Goal: Task Accomplishment & Management: Complete application form

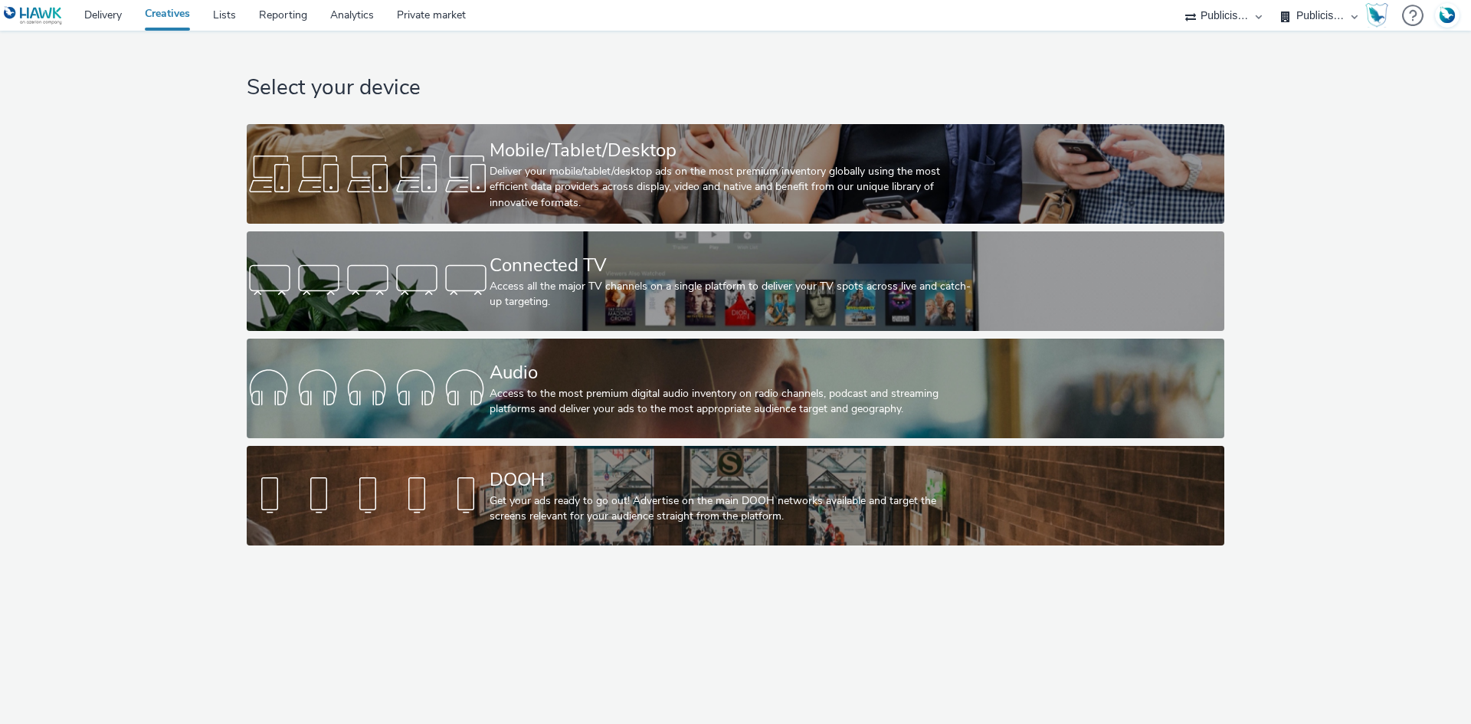
select select "d07aba32-d775-4fed-a722-f10c6504dd64"
select select "f97d6638-e0a1-4f7a-bf46-55015878e29e"
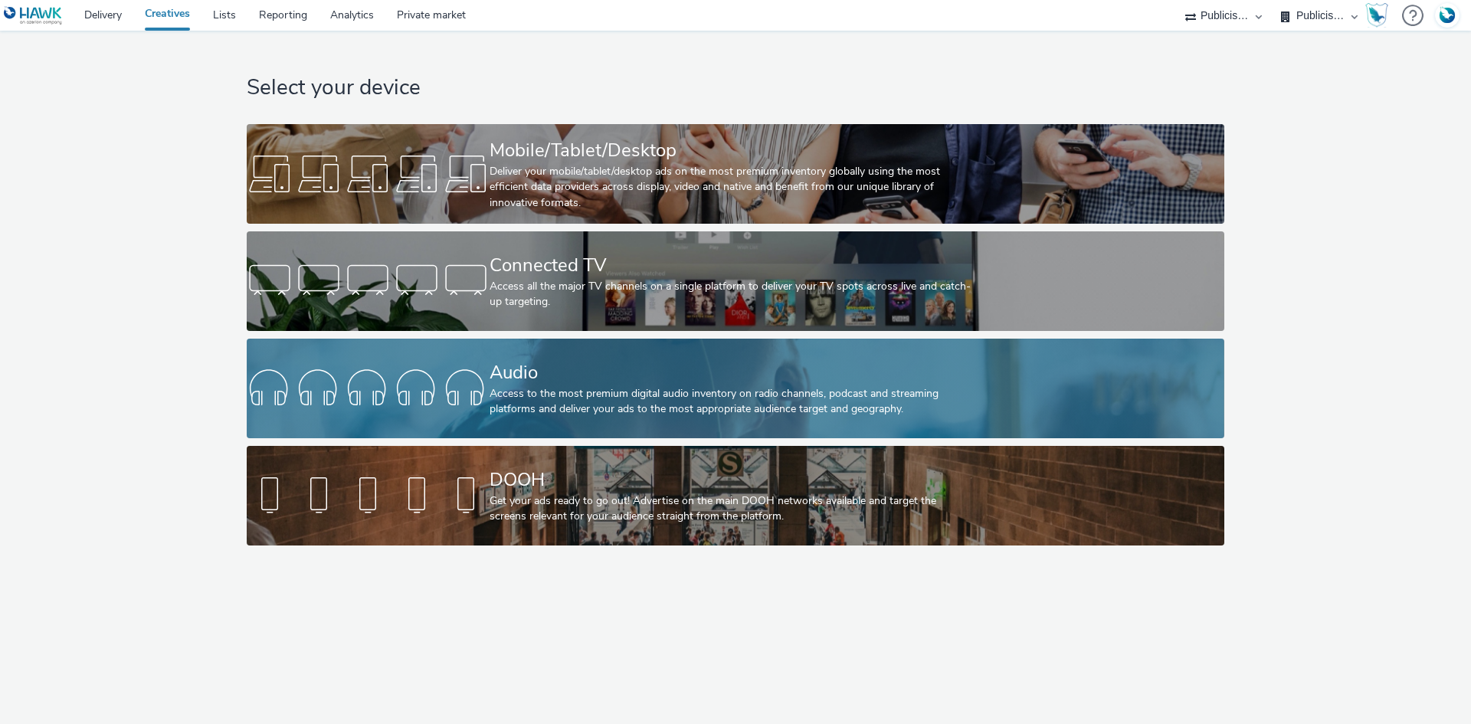
click at [566, 379] on div "Audio" at bounding box center [732, 372] width 486 height 27
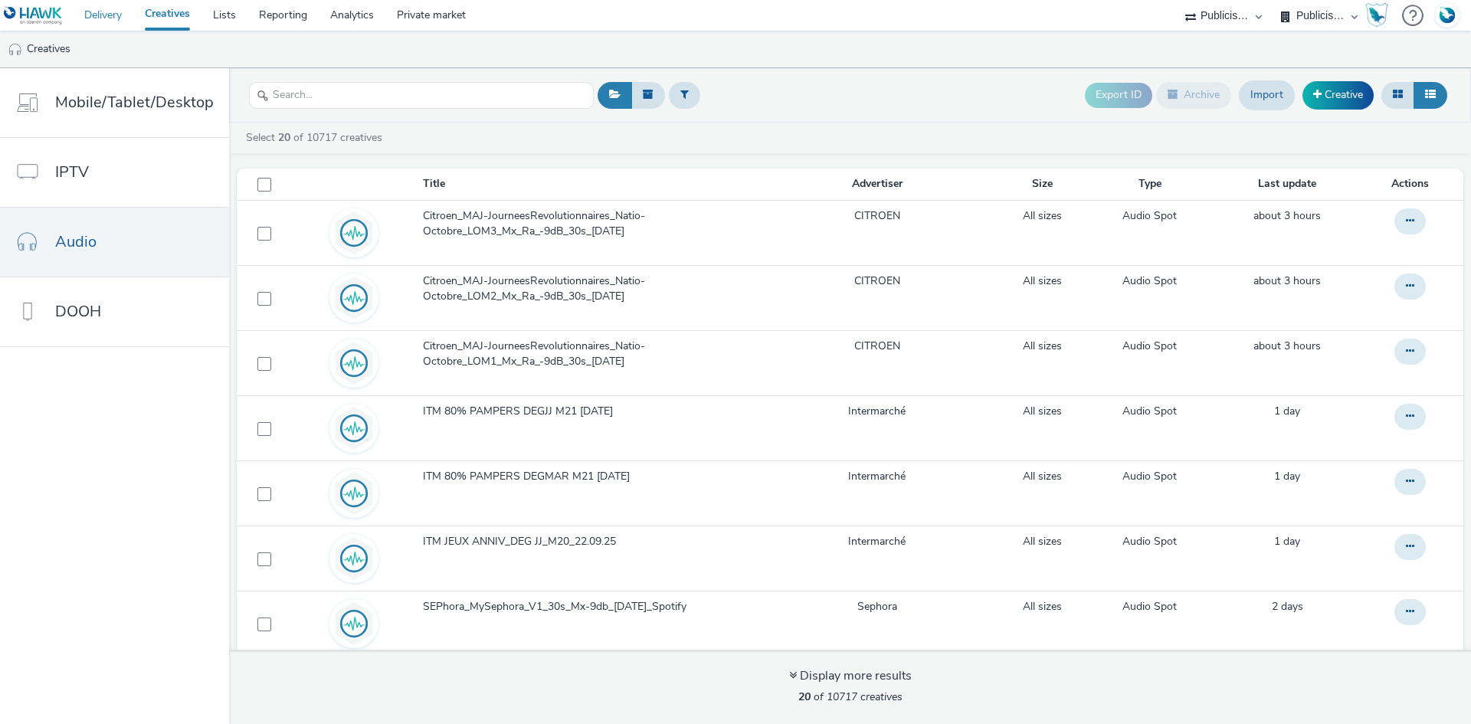
click at [111, 14] on link "Delivery" at bounding box center [103, 15] width 61 height 31
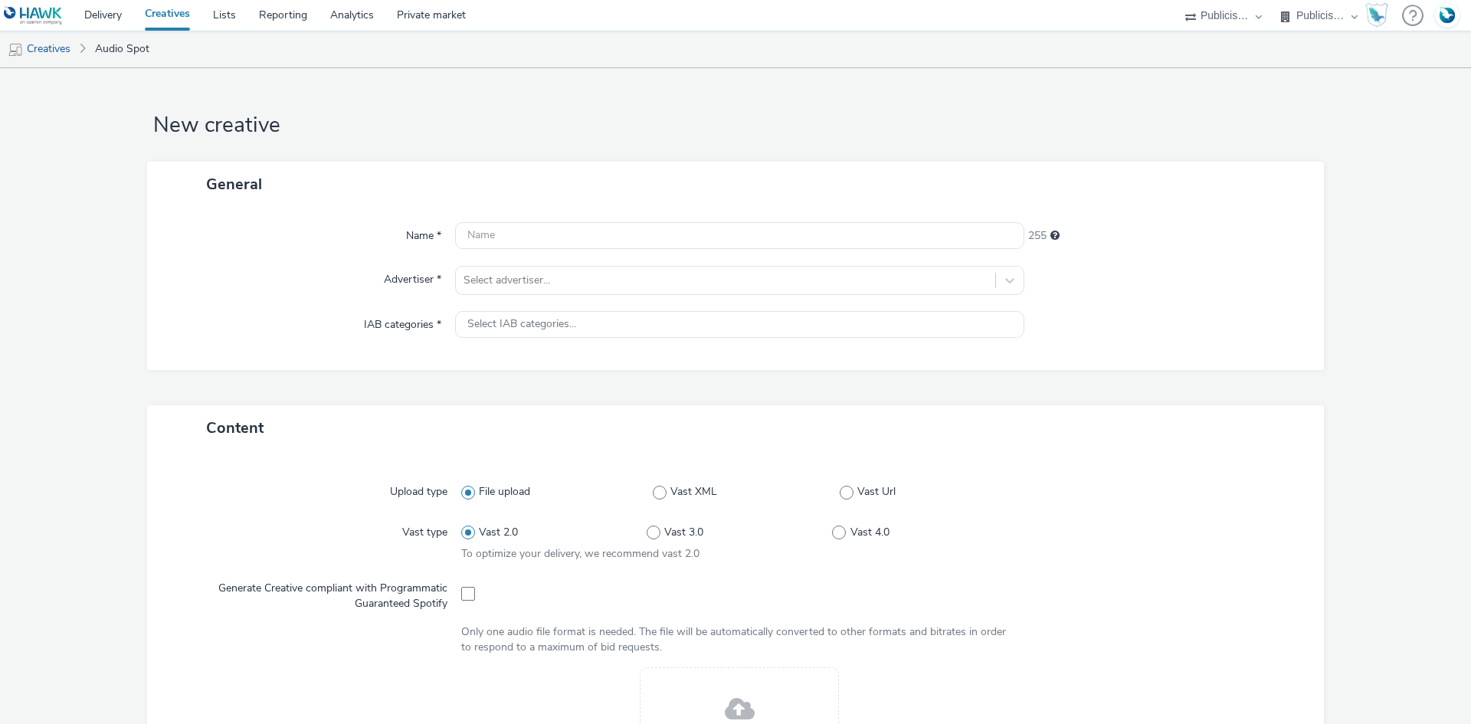
select select "d07aba32-d775-4fed-a722-f10c6504dd64"
select select "f97d6638-e0a1-4f7a-bf46-55015878e29e"
click at [516, 298] on div "Name * 255 Advertiser * Select advertiser... IAB categories * Select IAB catego…" at bounding box center [735, 288] width 1176 height 163
click at [518, 288] on div at bounding box center [725, 280] width 524 height 18
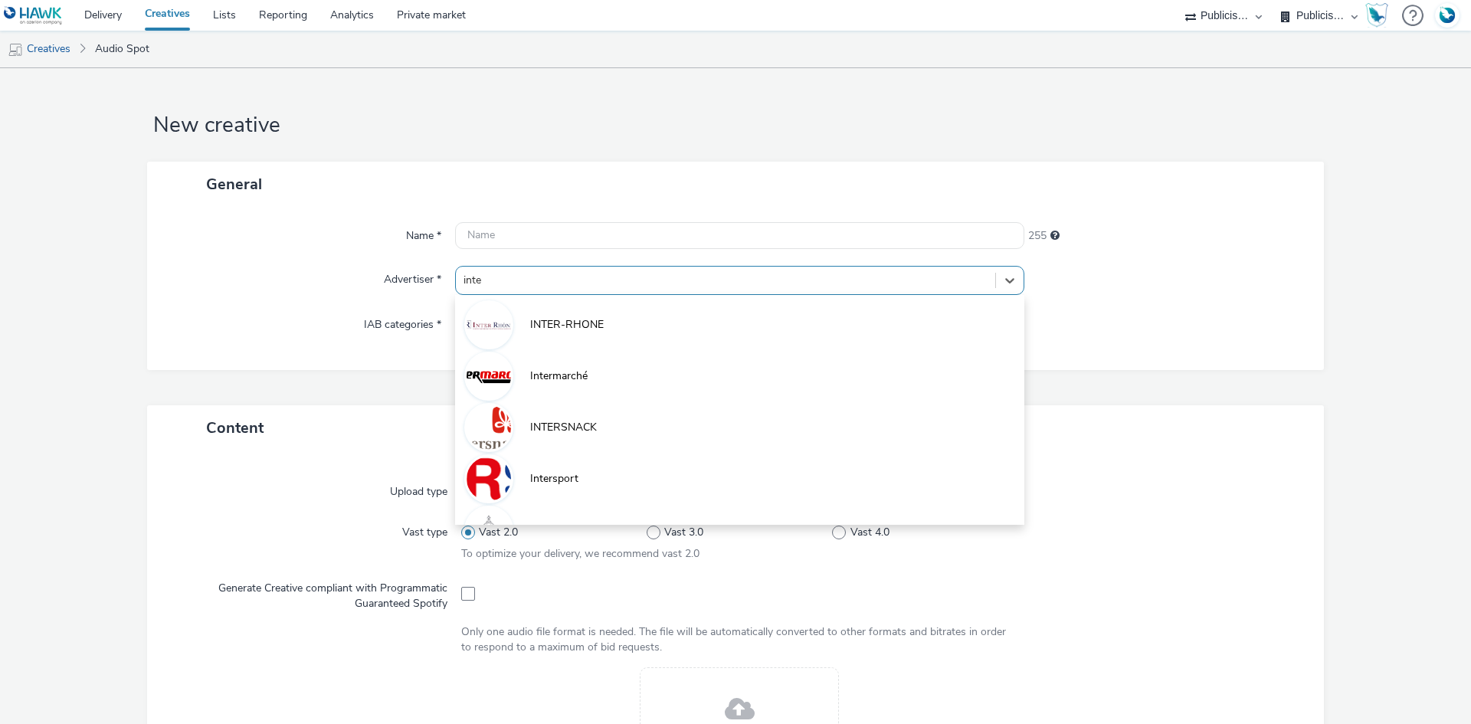
type input "inter"
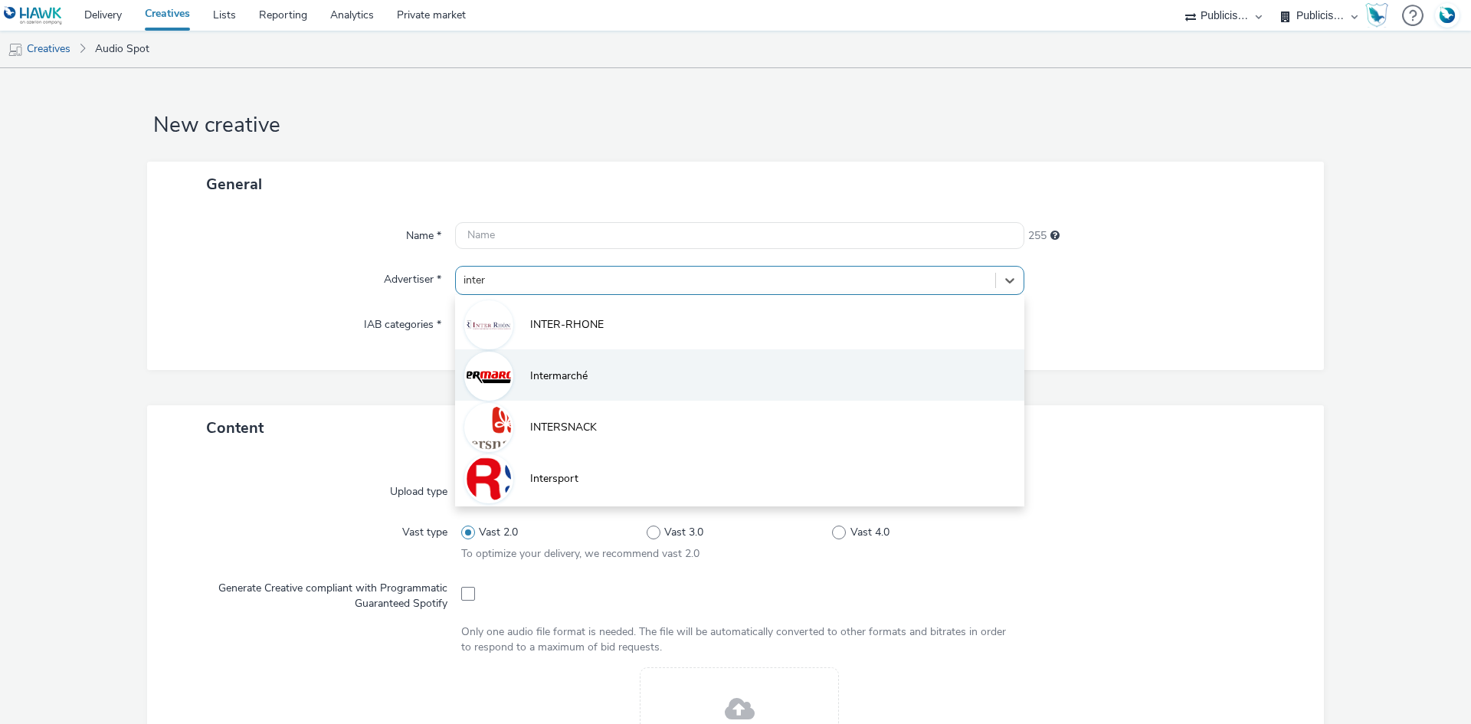
click at [660, 382] on li "Intermarché" at bounding box center [739, 374] width 569 height 51
type input "[URL][DOMAIN_NAME]"
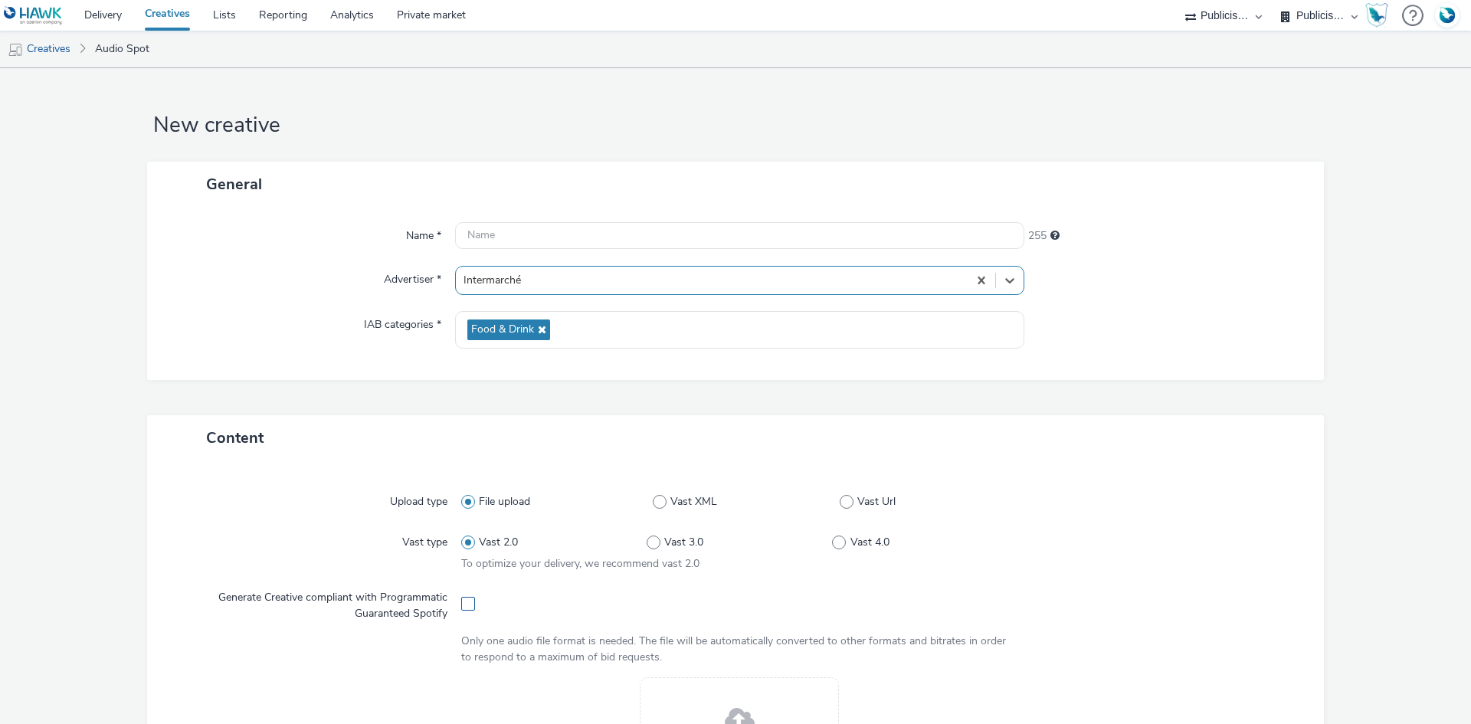
click at [466, 600] on span at bounding box center [468, 604] width 14 height 14
checkbox input "true"
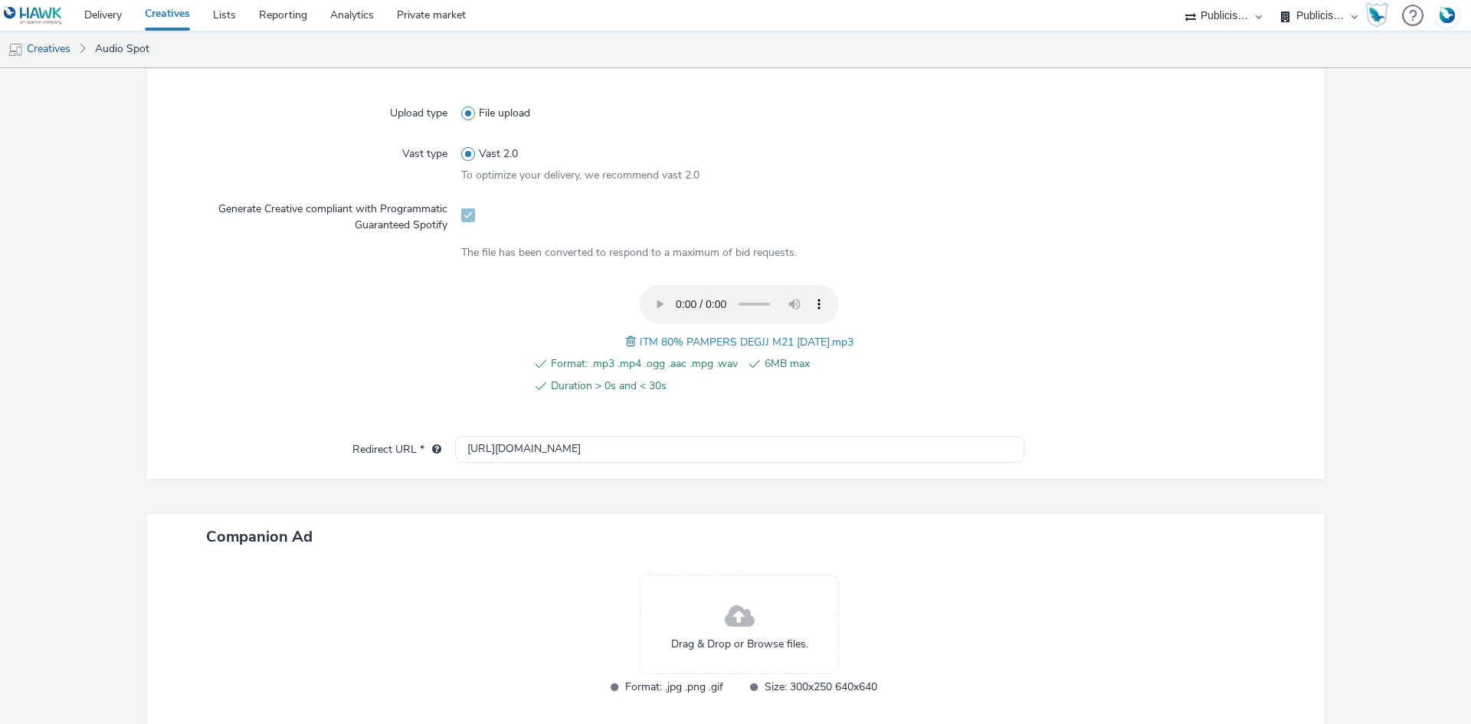
scroll to position [469, 0]
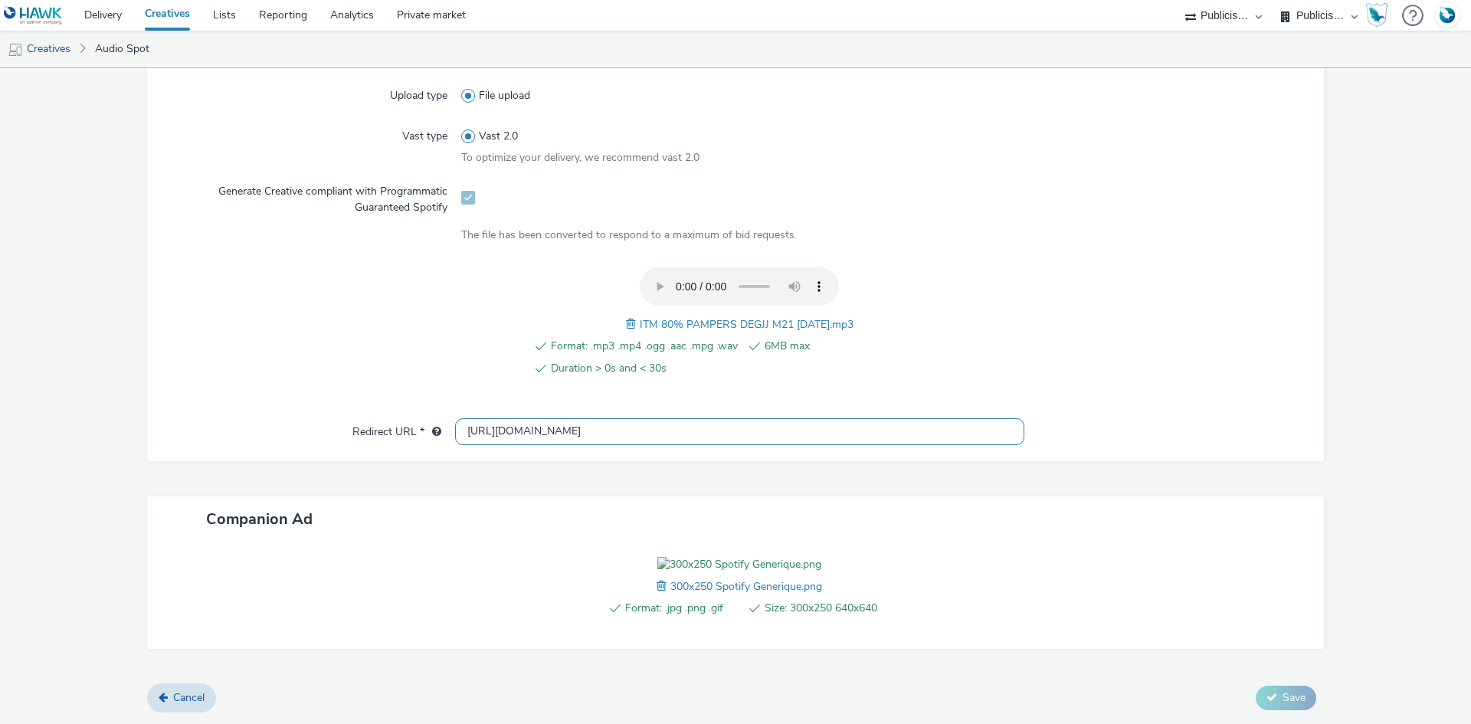
click at [506, 418] on input "http://intermarche.com" at bounding box center [739, 431] width 569 height 27
paste input "s://ad.doubleclick.net/ddm/trackclk/N1477227.5175845SPOTIFY/B34019909.428638497…"
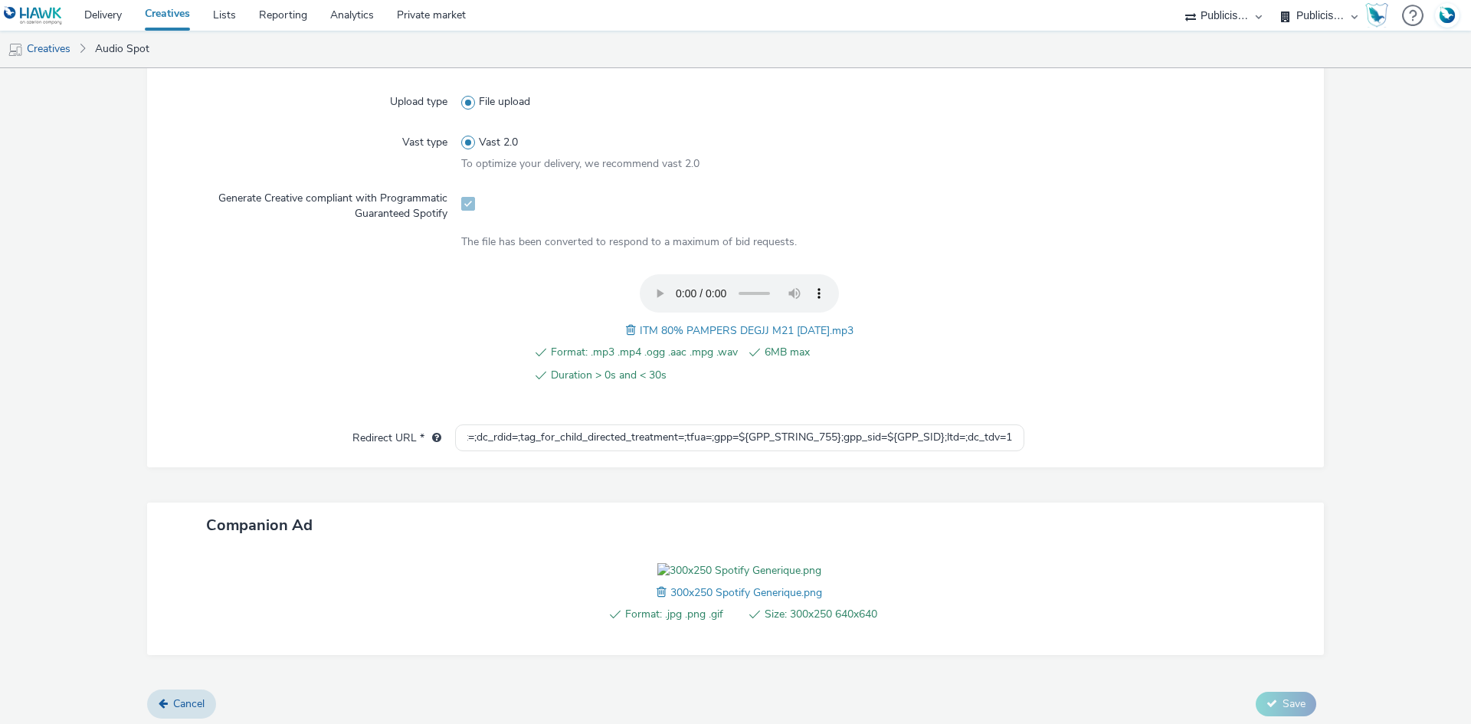
click at [395, 374] on form "New creative Error undefined : undefined must be a valid URL General Name * 255…" at bounding box center [735, 164] width 1471 height 1131
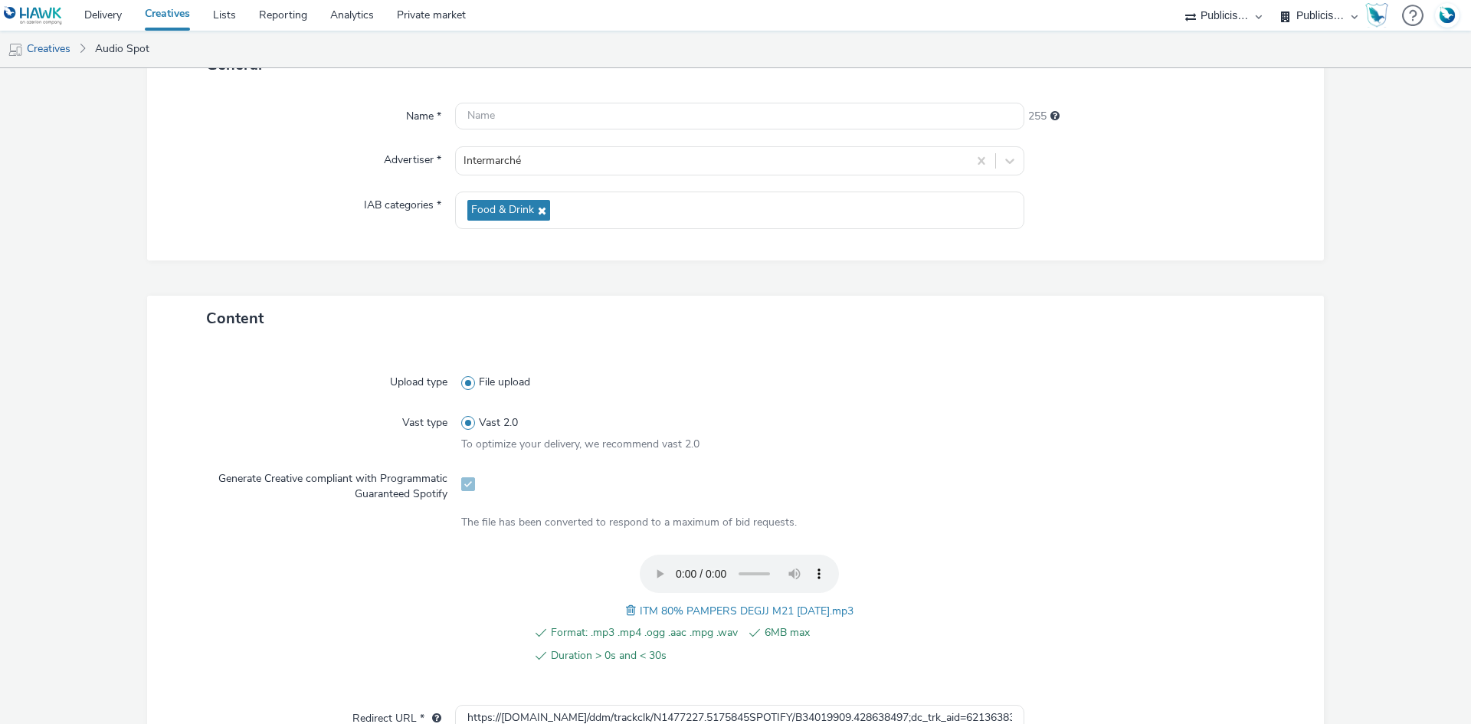
scroll to position [460, 0]
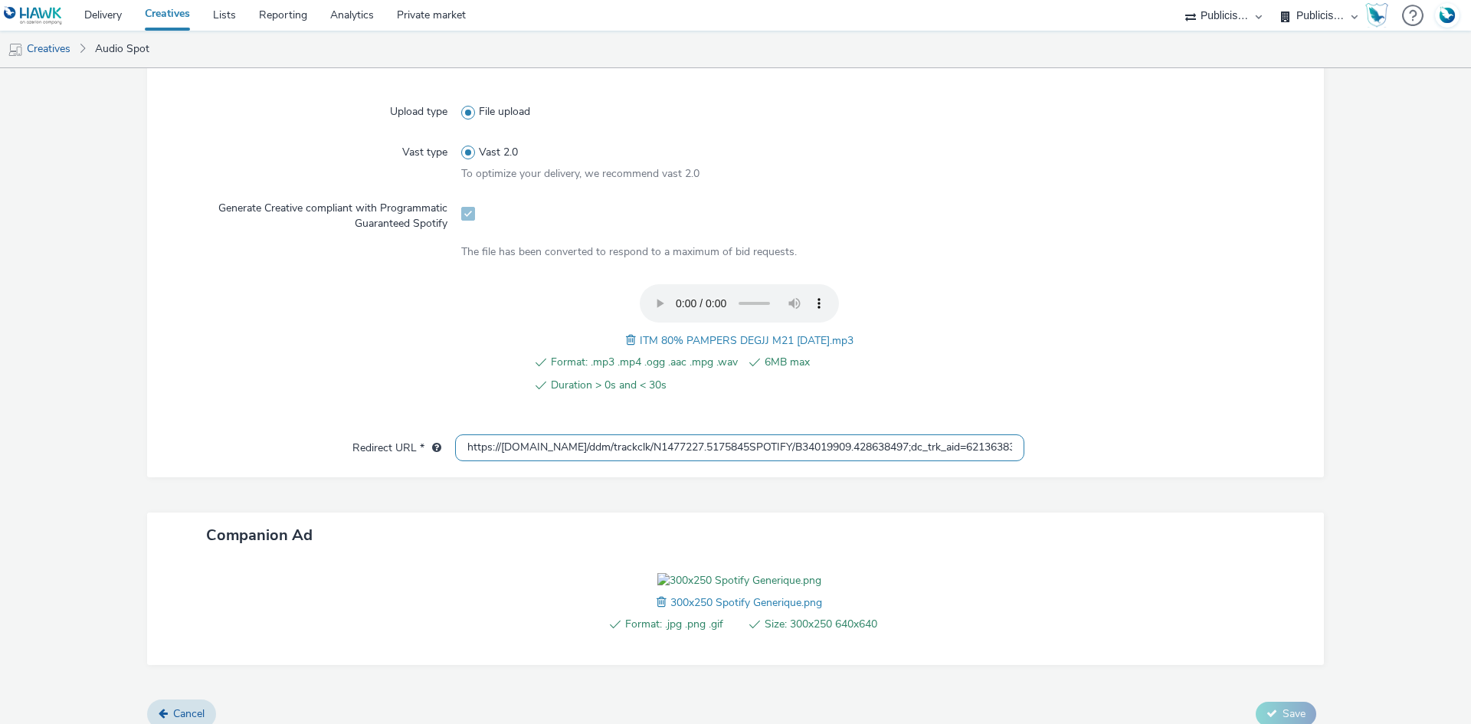
click at [567, 456] on input "https://ad.doubleclick.net/ddm/trackclk/N1477227.5175845SPOTIFY/B34019909.42863…" at bounding box center [739, 447] width 569 height 27
click at [568, 453] on input "https://ad.doubleclick.net/ddm/trackclk/N1477227.5175845SPOTIFY/B34019909.42863…" at bounding box center [739, 447] width 569 height 27
paste input "dpr=${GDPR};gdpr_consent=${GDPR_CONSENT_755};g"
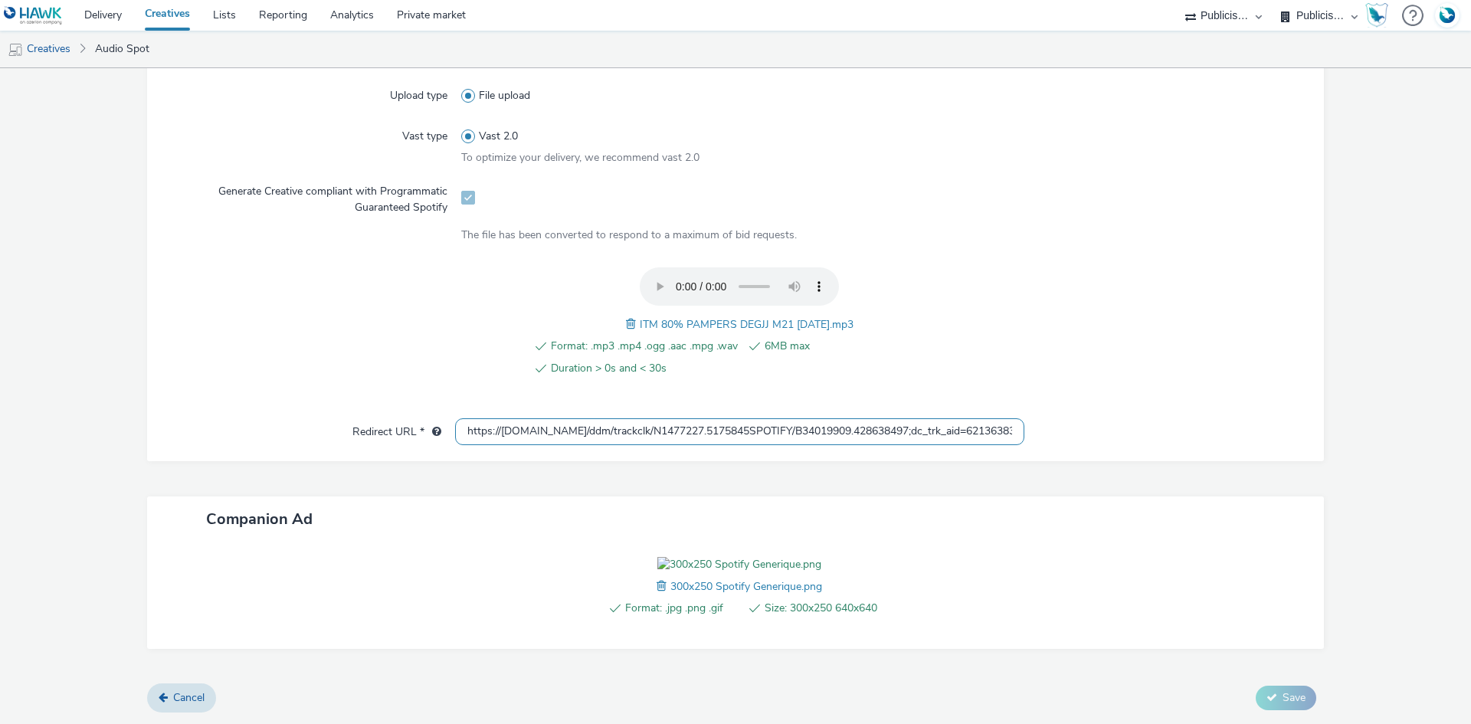
scroll to position [390, 0]
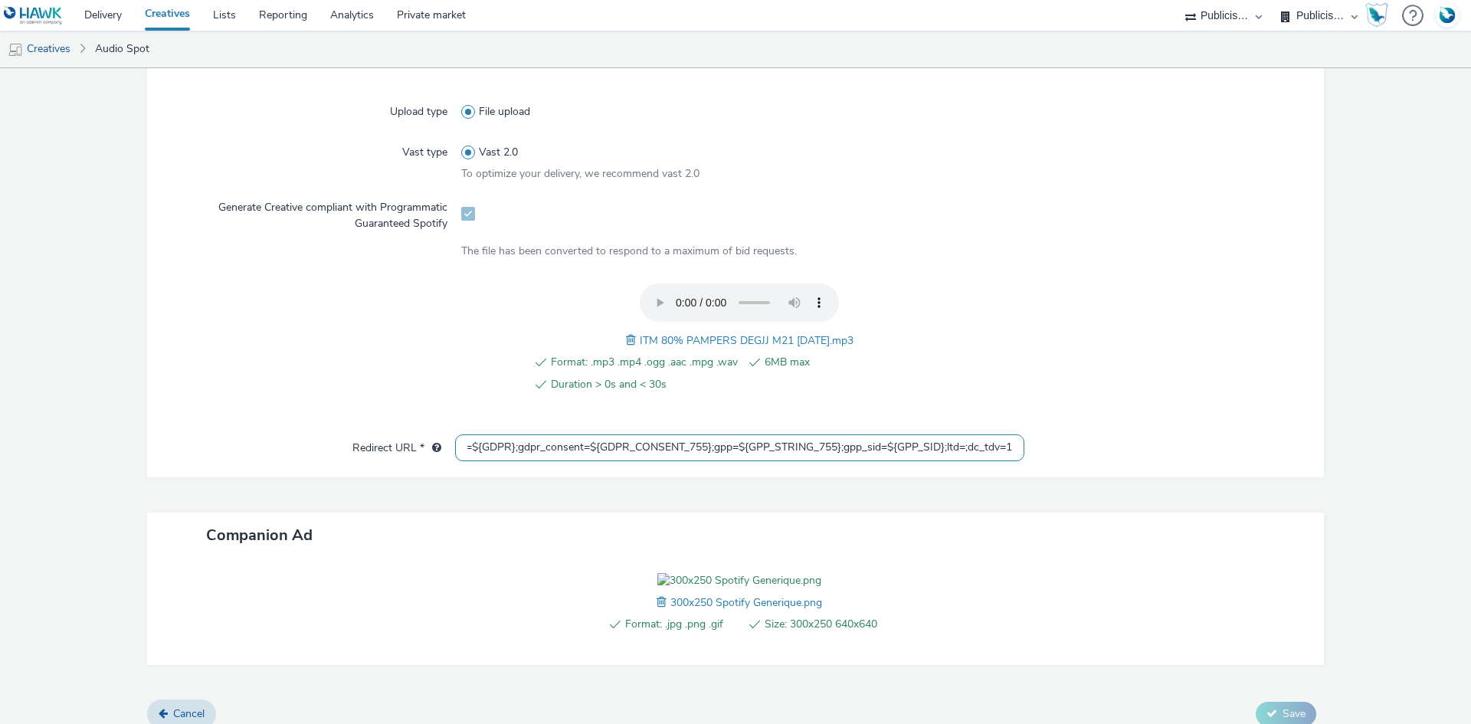
type input "https://ad.doubleclick.net/ddm/trackclk/N1477227.5175845SPOTIFY/B34019909.42863…"
click at [1162, 352] on form "New creative General Name * 255 Advertiser * Intermarché IAB categories * Food …" at bounding box center [735, 209] width 1471 height 1062
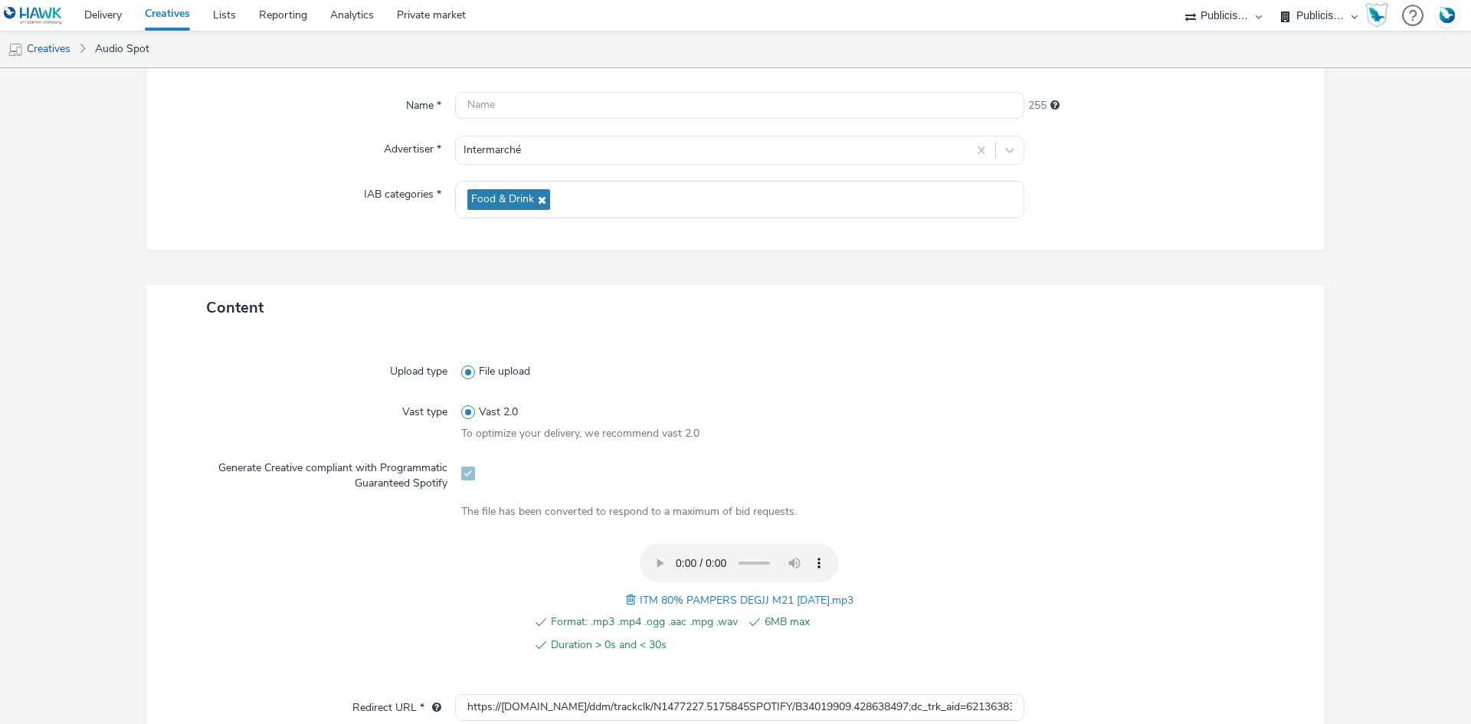
scroll to position [383, 0]
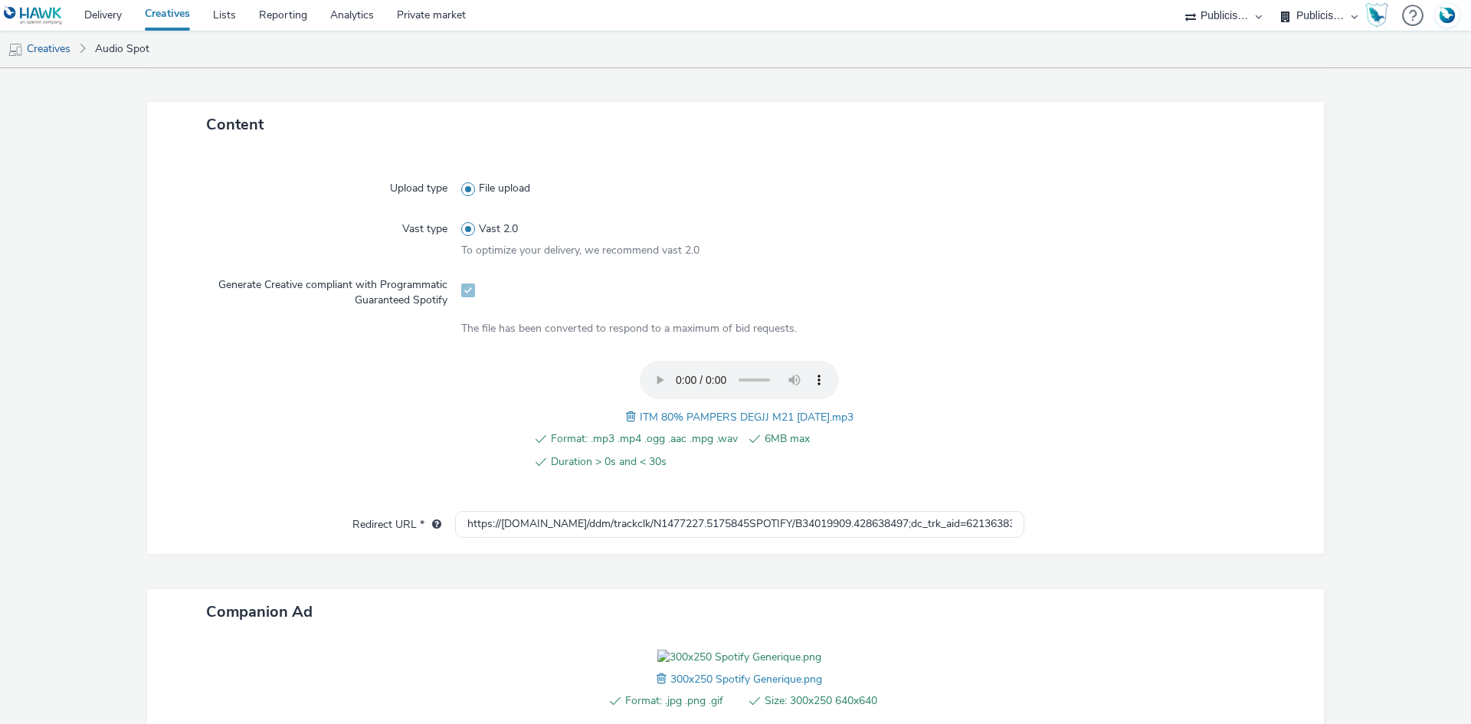
click at [686, 417] on span "ITM 80% PAMPERS DEGJJ M21 12.09.25.mp3" at bounding box center [747, 417] width 214 height 15
copy span "ITM 80% PAMPERS DEGJJ M21 12.09.25.mp3"
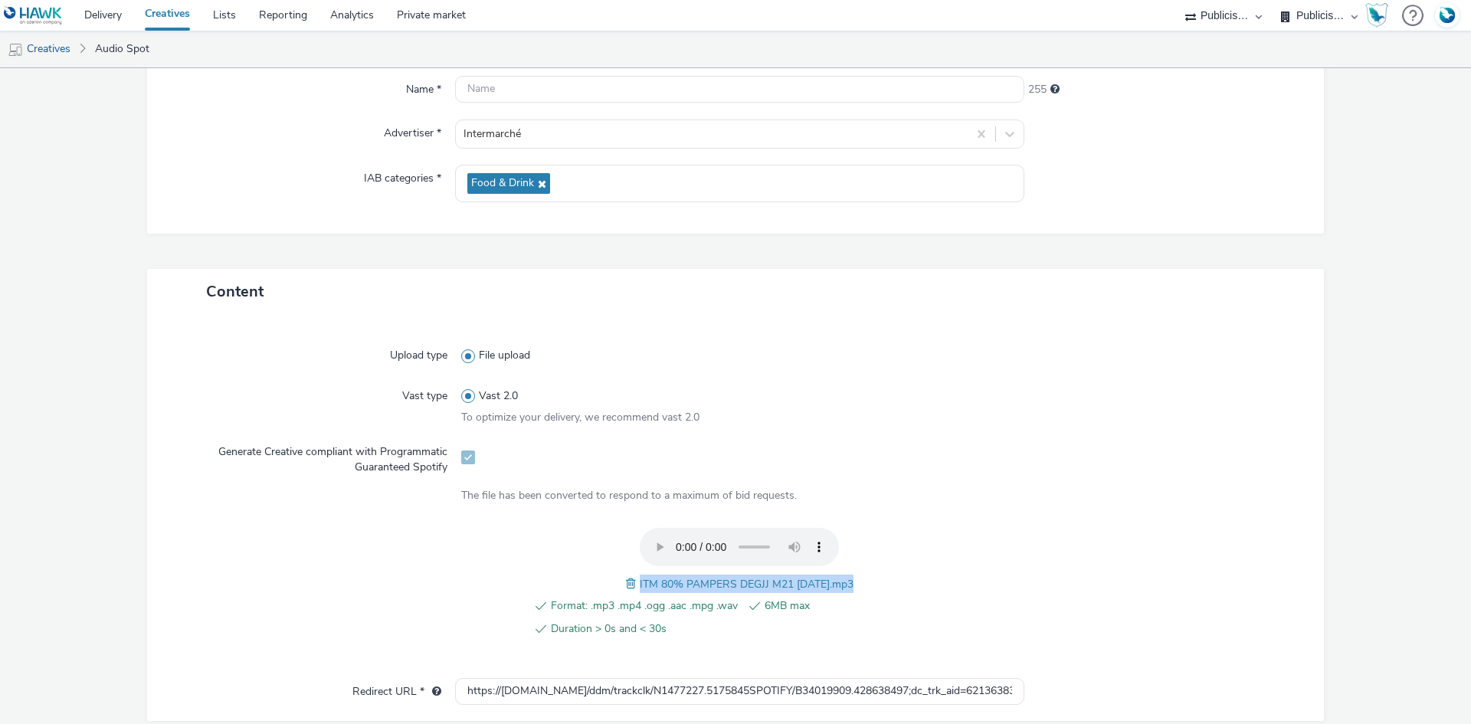
scroll to position [0, 0]
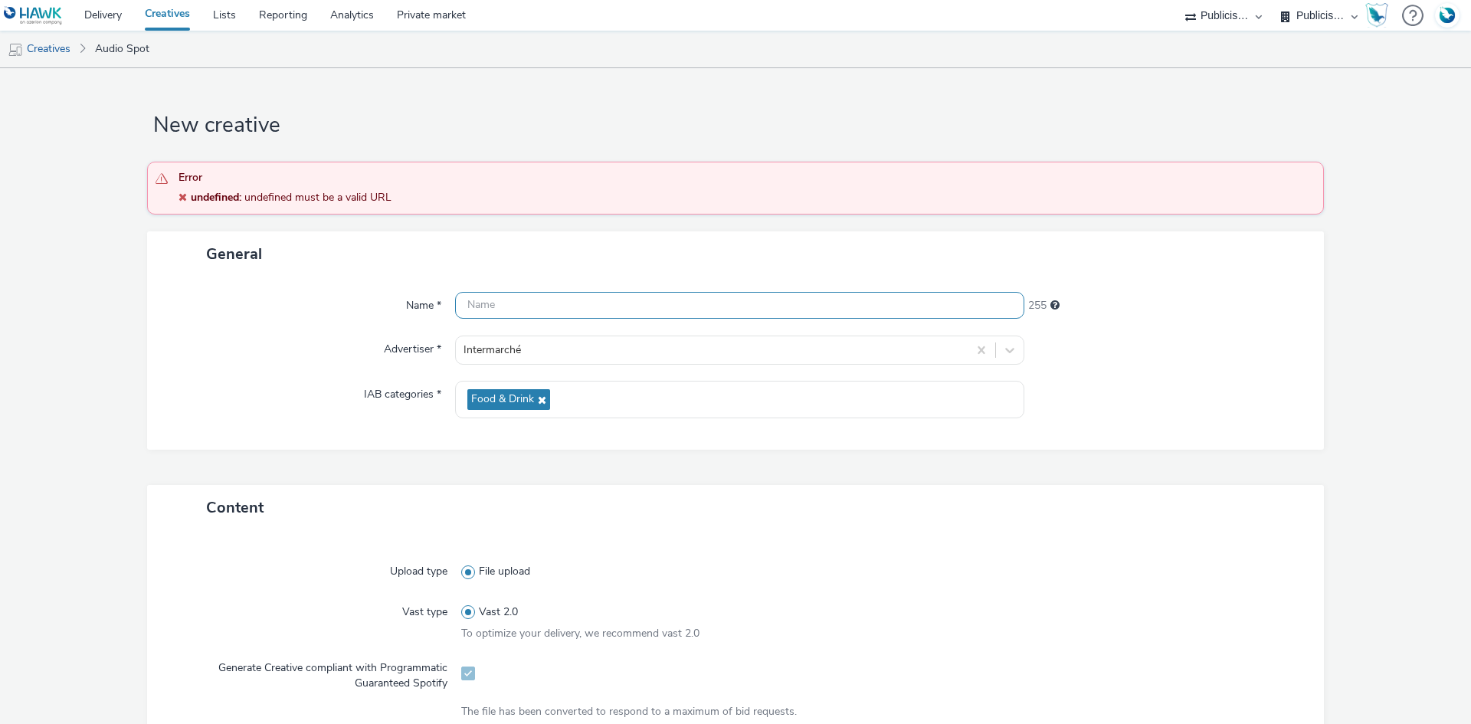
drag, startPoint x: 492, startPoint y: 323, endPoint x: 495, endPoint y: 313, distance: 10.4
click at [492, 322] on div "Name * 255 Advertiser * Intermarché IAB categories * Food & Drink" at bounding box center [735, 362] width 1176 height 173
click at [495, 313] on input "text" at bounding box center [739, 305] width 569 height 27
paste input "ITM 80% PAMPERS DEGJJ M21 12.09.25.mp3"
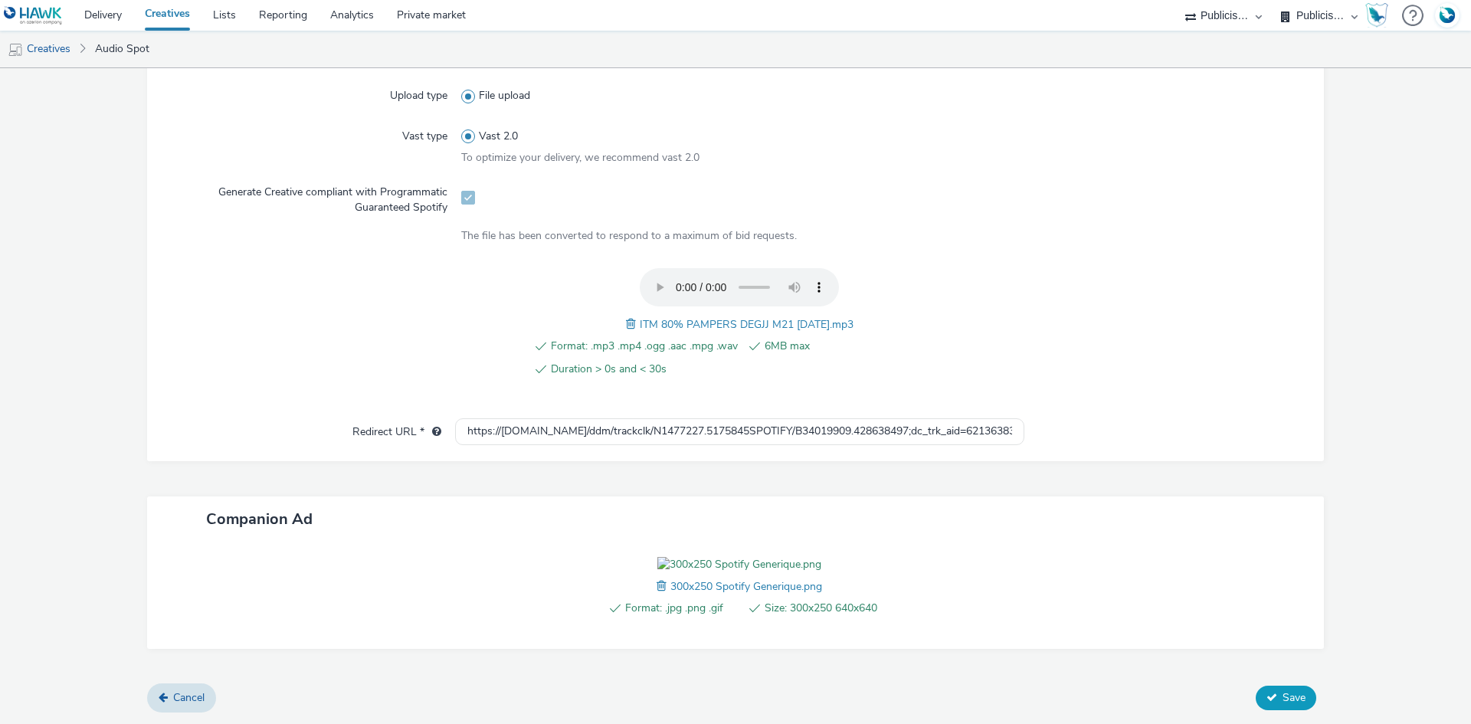
type input "ITM 80% PAMPERS DEGJJ M21 12.09.25_Spotify"
click at [1282, 695] on span "Save" at bounding box center [1293, 697] width 23 height 15
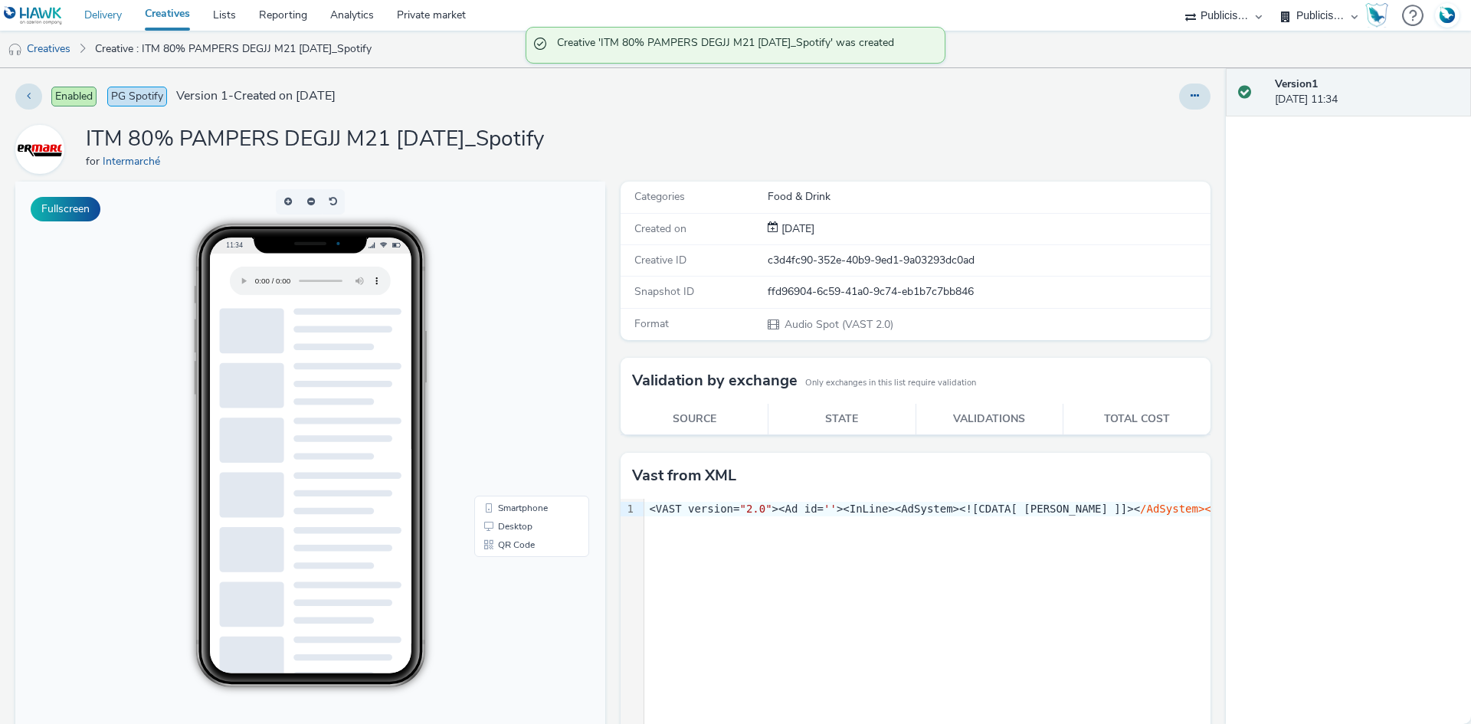
click at [105, 11] on link "Delivery" at bounding box center [103, 15] width 61 height 31
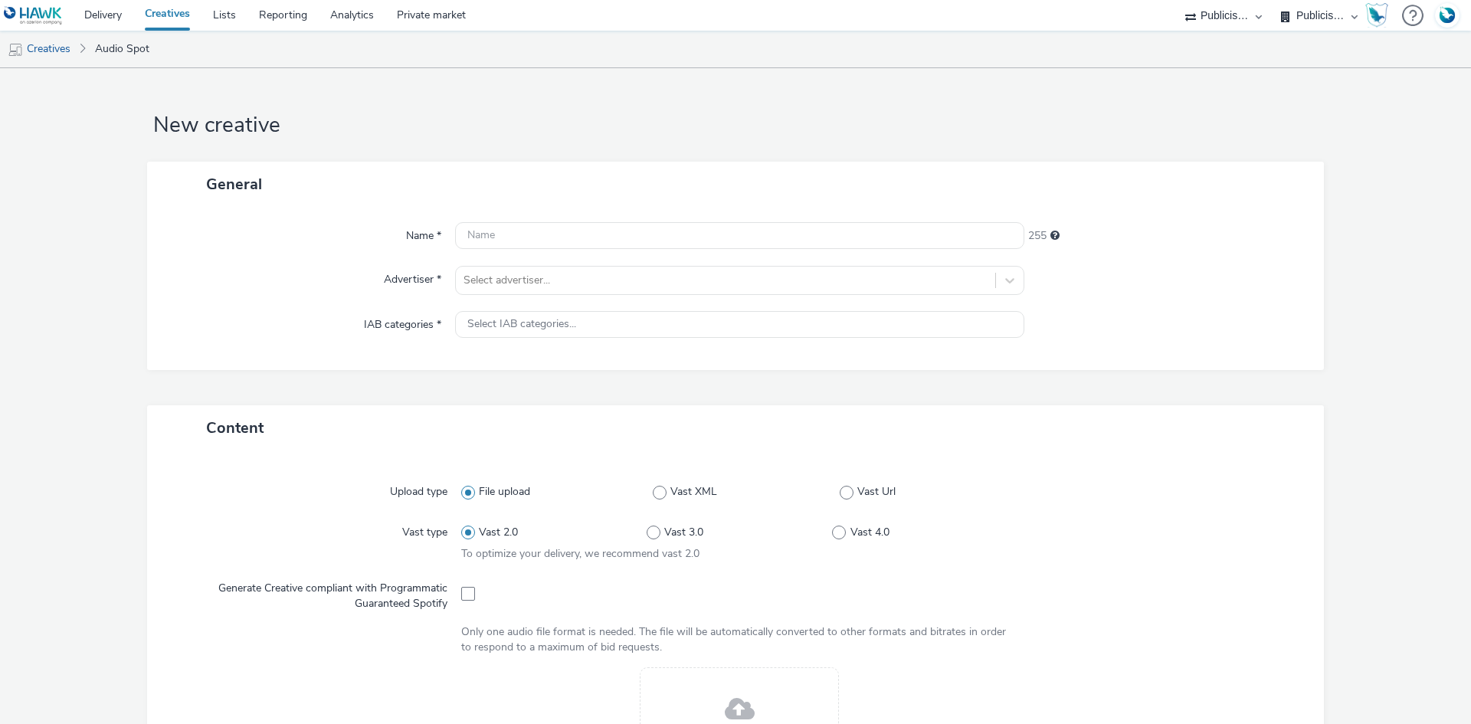
select select "d07aba32-d775-4fed-a722-f10c6504dd64"
select select "f97d6638-e0a1-4f7a-bf46-55015878e29e"
click at [504, 285] on div at bounding box center [725, 280] width 524 height 18
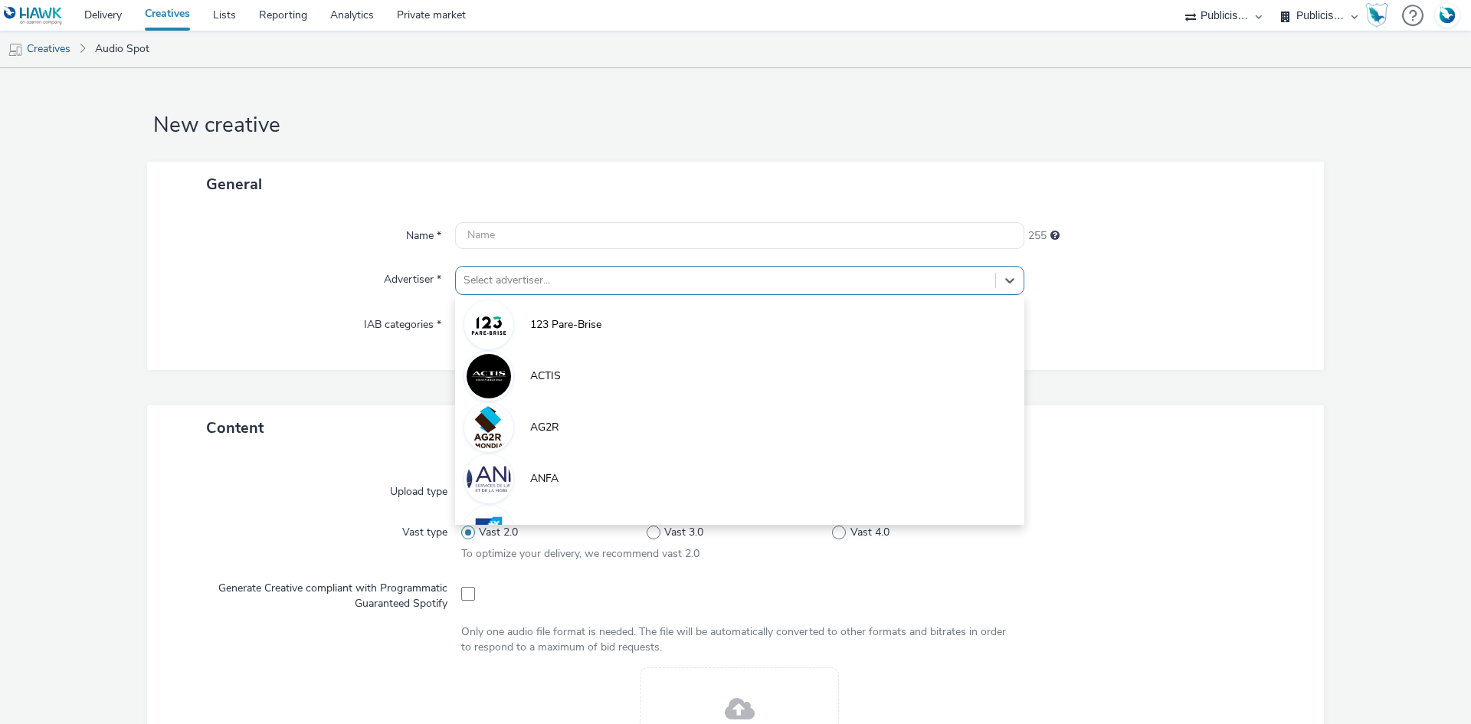
paste input "inter"
type input "inter"
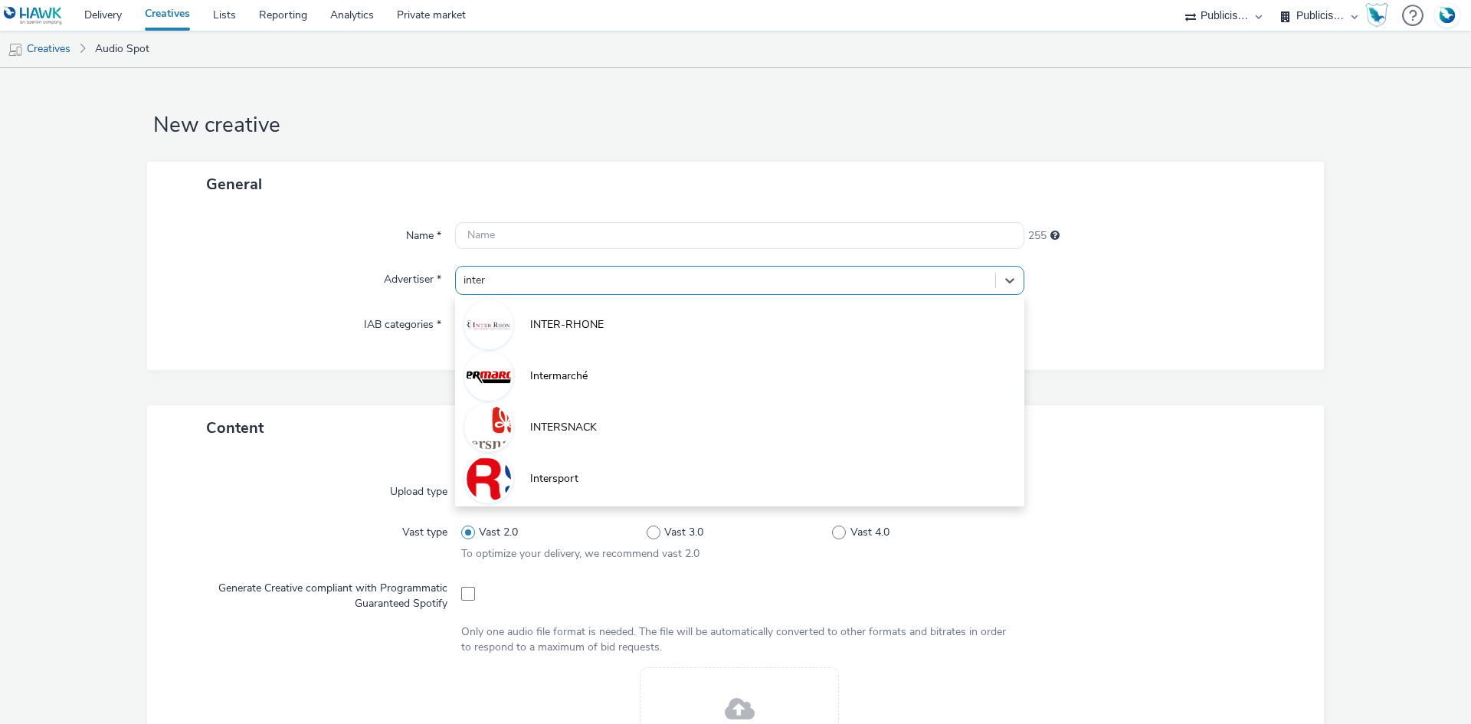
click at [531, 376] on span "Intermarché" at bounding box center [558, 375] width 57 height 15
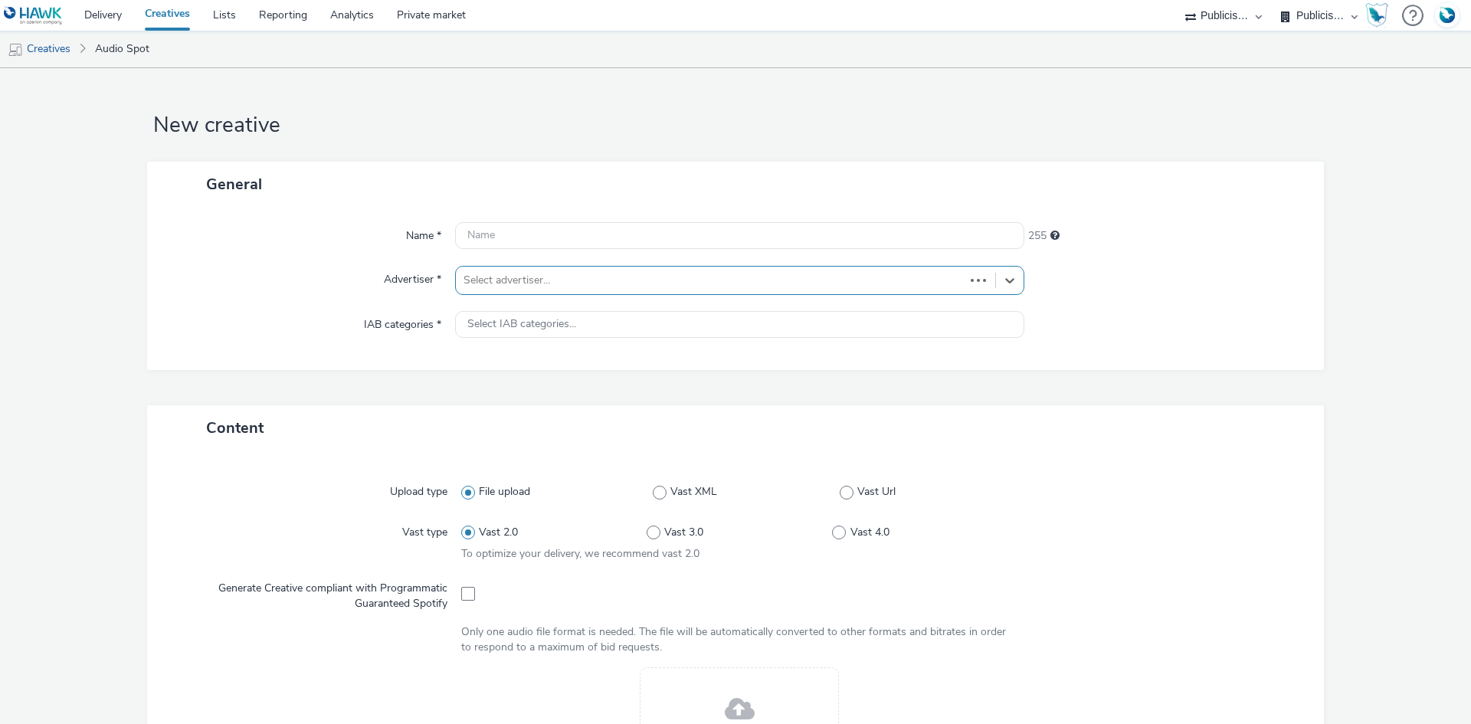
type input "[URL][DOMAIN_NAME]"
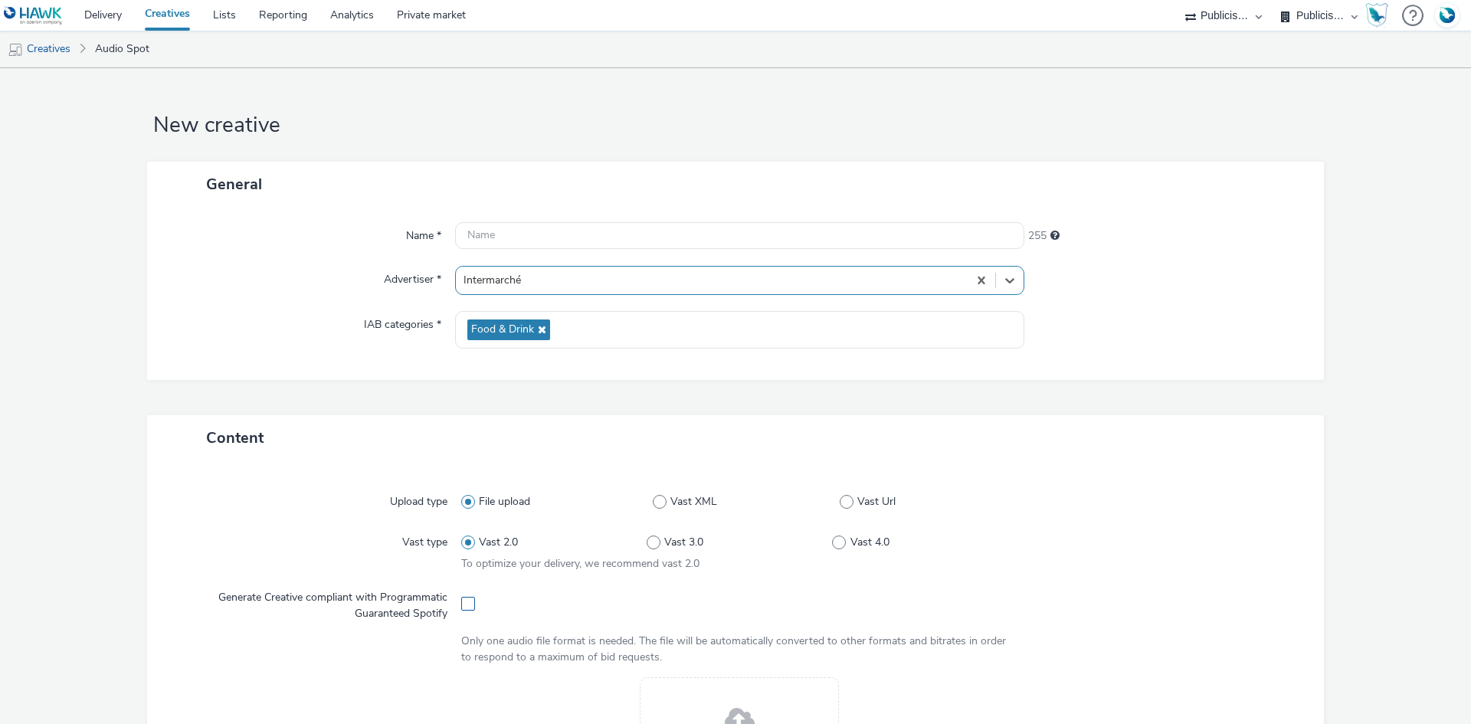
click at [461, 605] on span at bounding box center [468, 604] width 14 height 14
checkbox input "true"
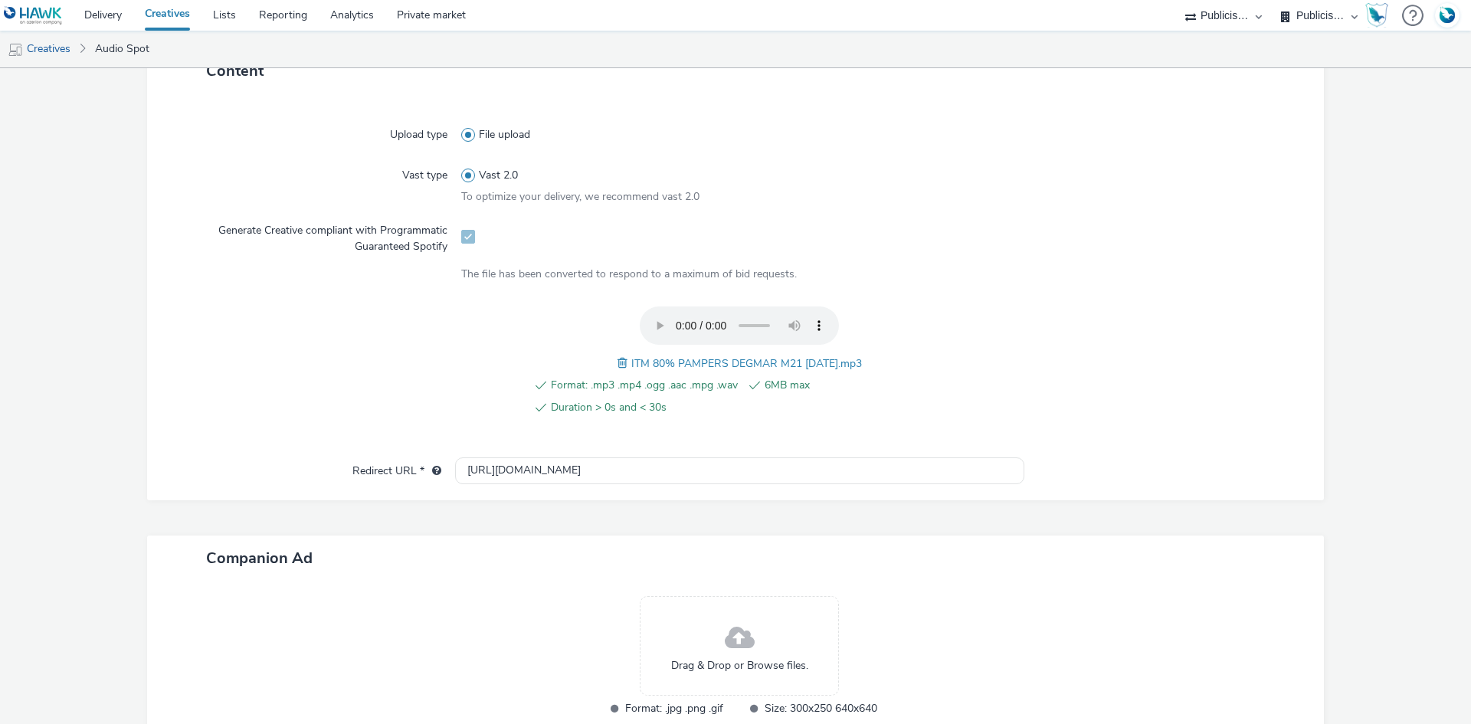
scroll to position [469, 0]
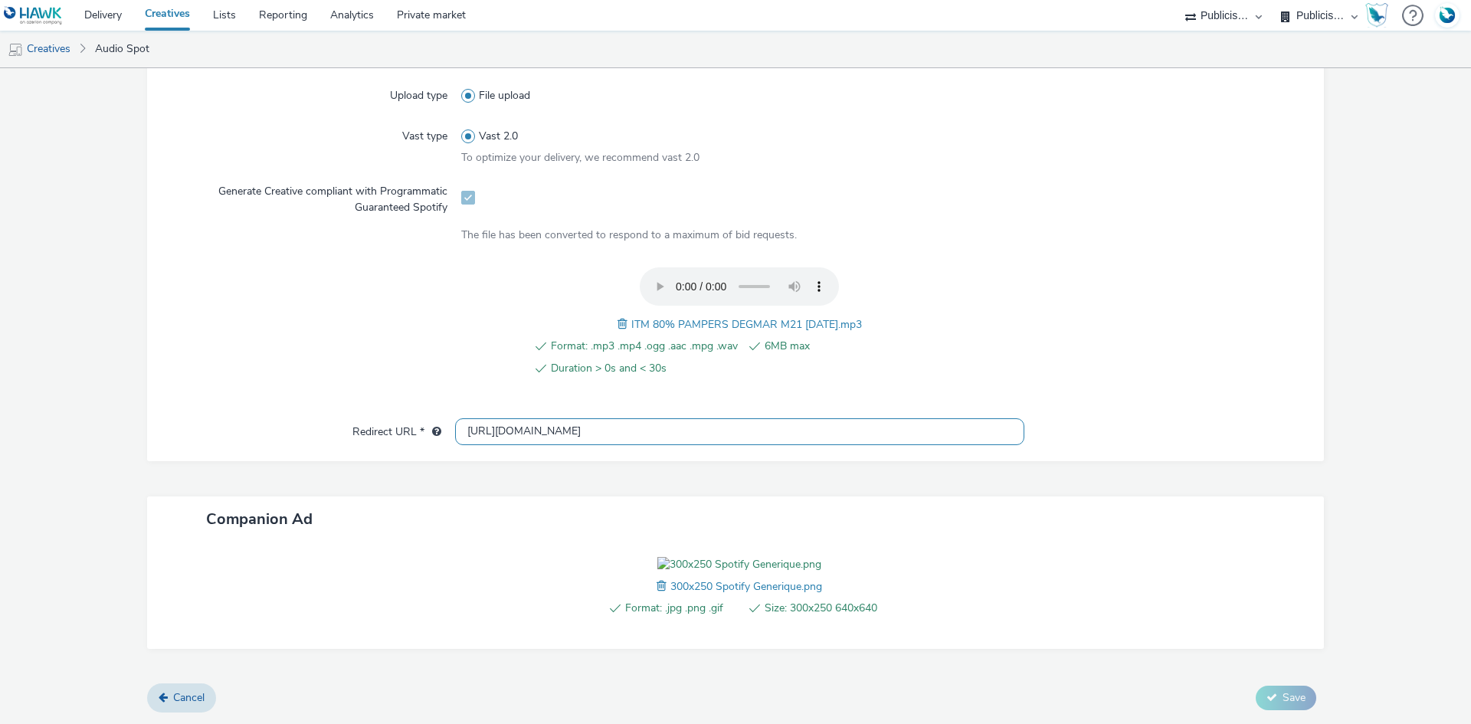
click at [527, 418] on input "[URL][DOMAIN_NAME]" at bounding box center [739, 431] width 569 height 27
paste input "s://[DOMAIN_NAME]/ddm/trackclk/N1477227.5175845SPOTIFY/B34019909.428638497;dc_t…"
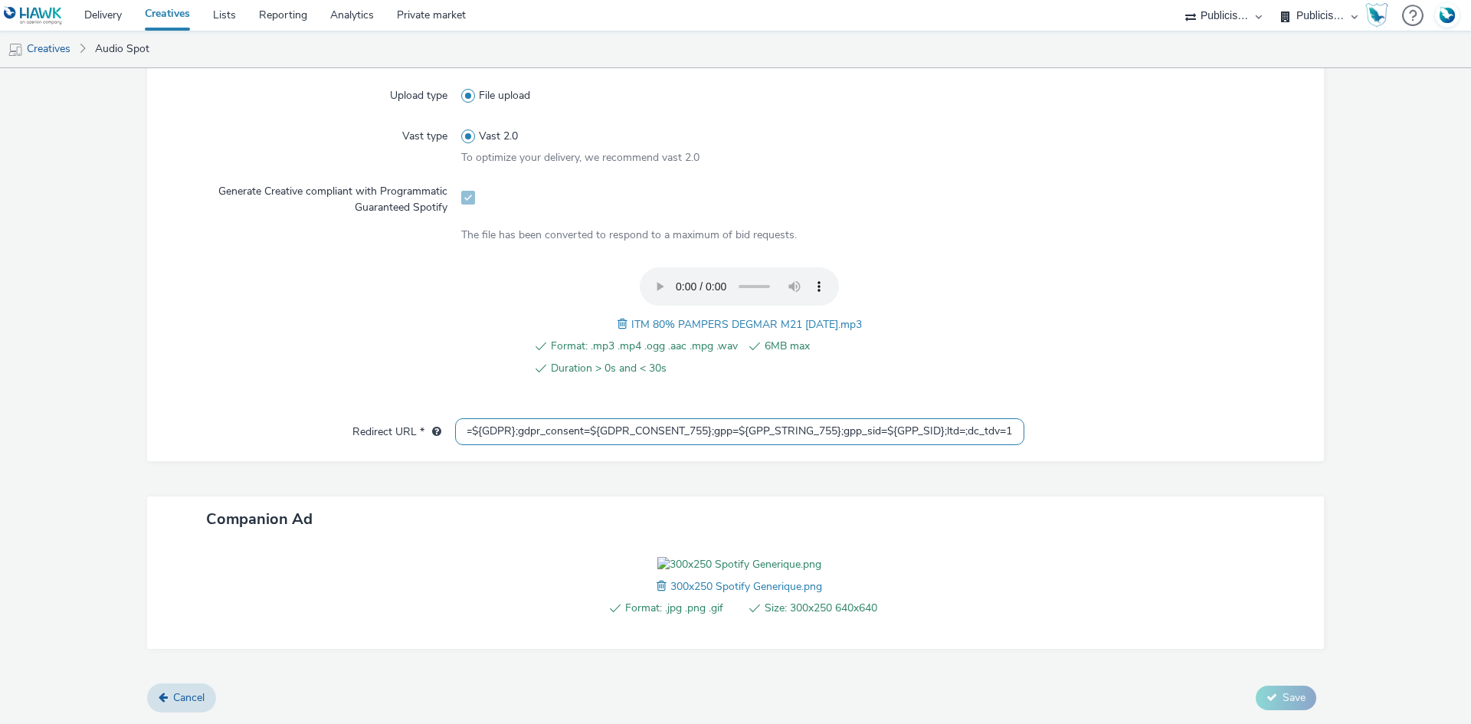
type input "https://[DOMAIN_NAME]/ddm/trackclk/N1477227.5175845SPOTIFY/B34019909.428638497;…"
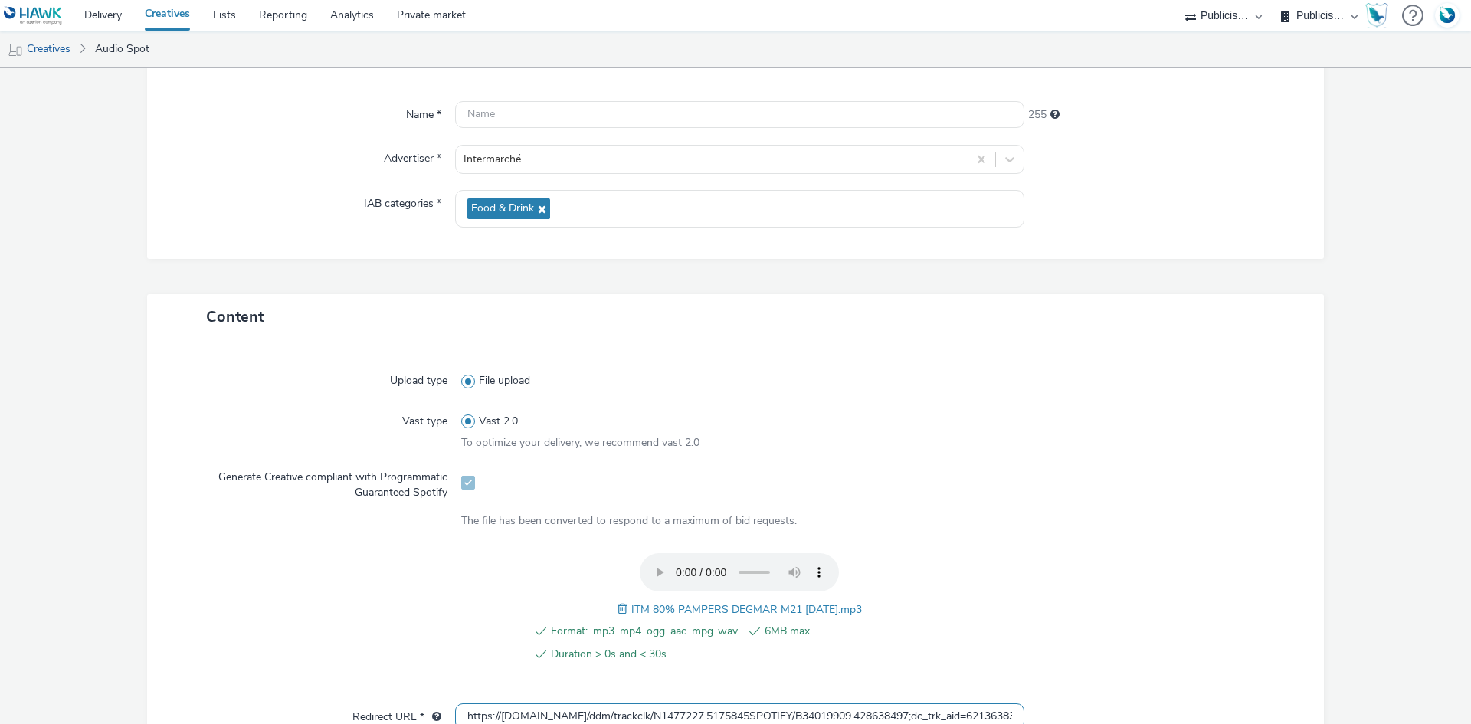
scroll to position [460, 0]
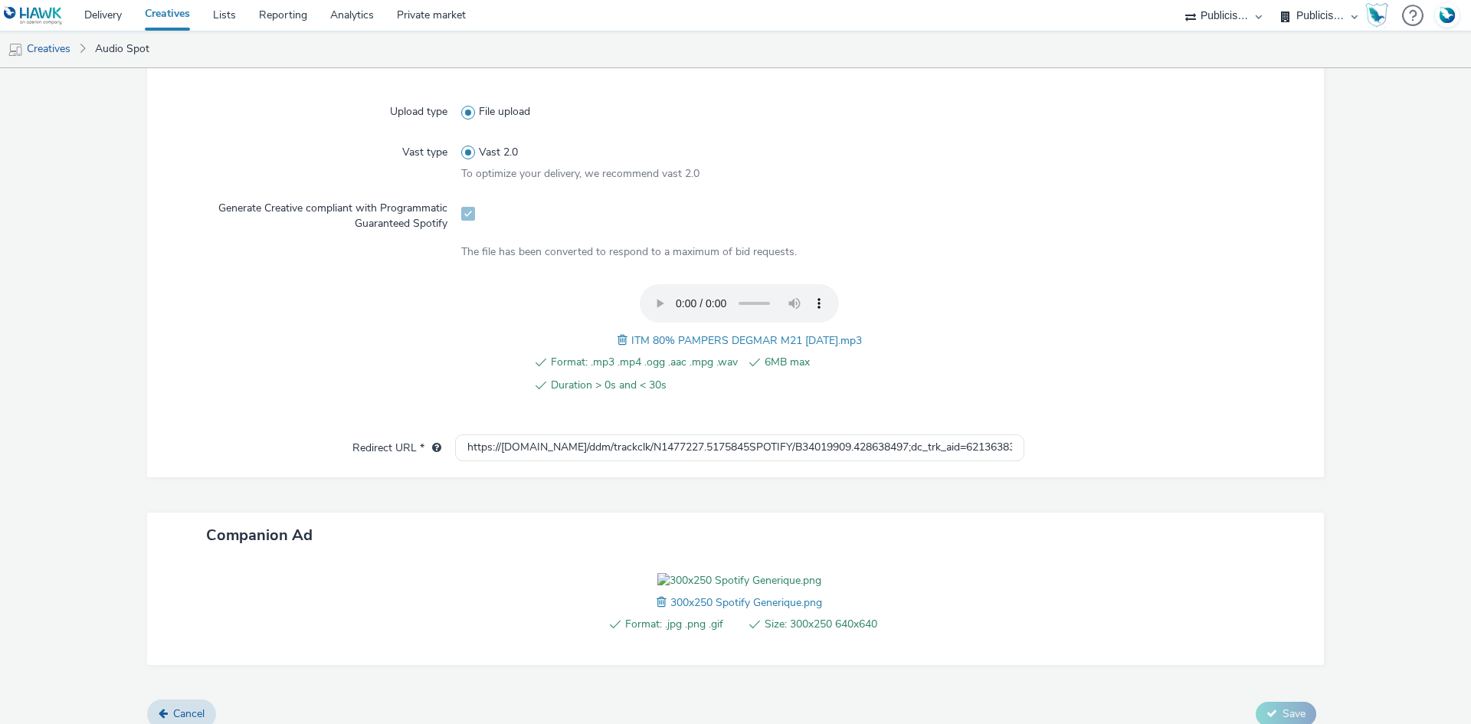
click at [645, 337] on span "ITM 80% PAMPERS DEGMAR M21 12.09.25.mp3" at bounding box center [746, 340] width 231 height 15
copy span "ITM 80% PAMPERS DEGMAR M21 12.09.25.mp3"
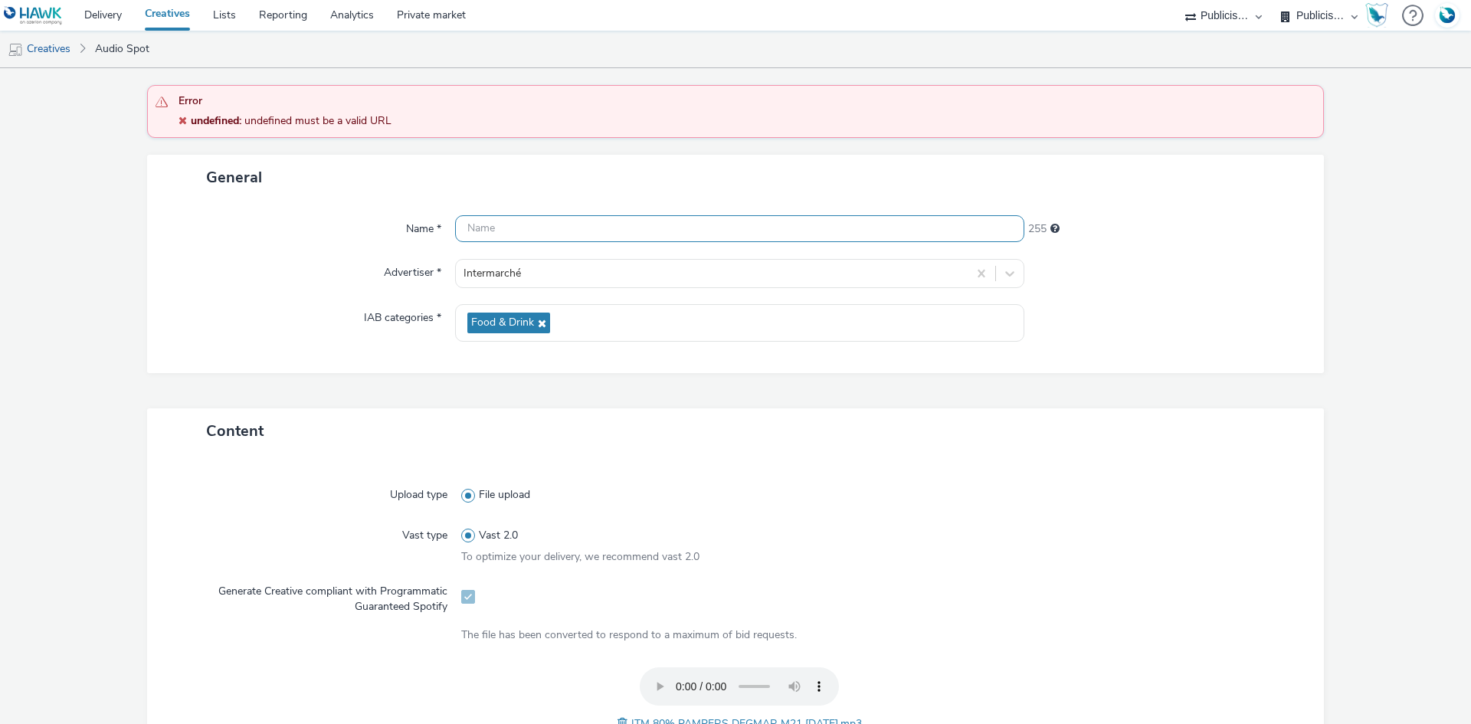
click at [486, 223] on input "text" at bounding box center [739, 228] width 569 height 27
paste input "ITM 80% PAMPERS DEGMAR M21 12.09.25.mp3"
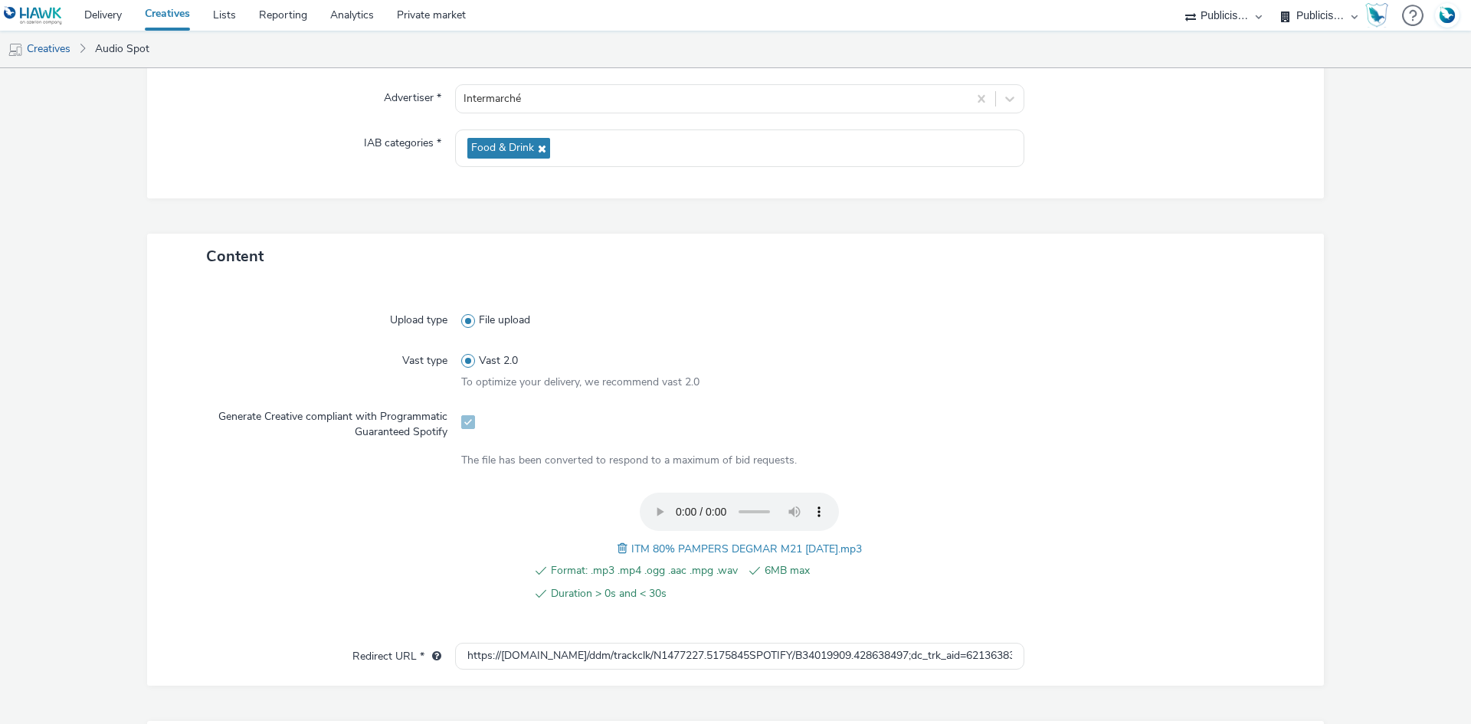
scroll to position [564, 0]
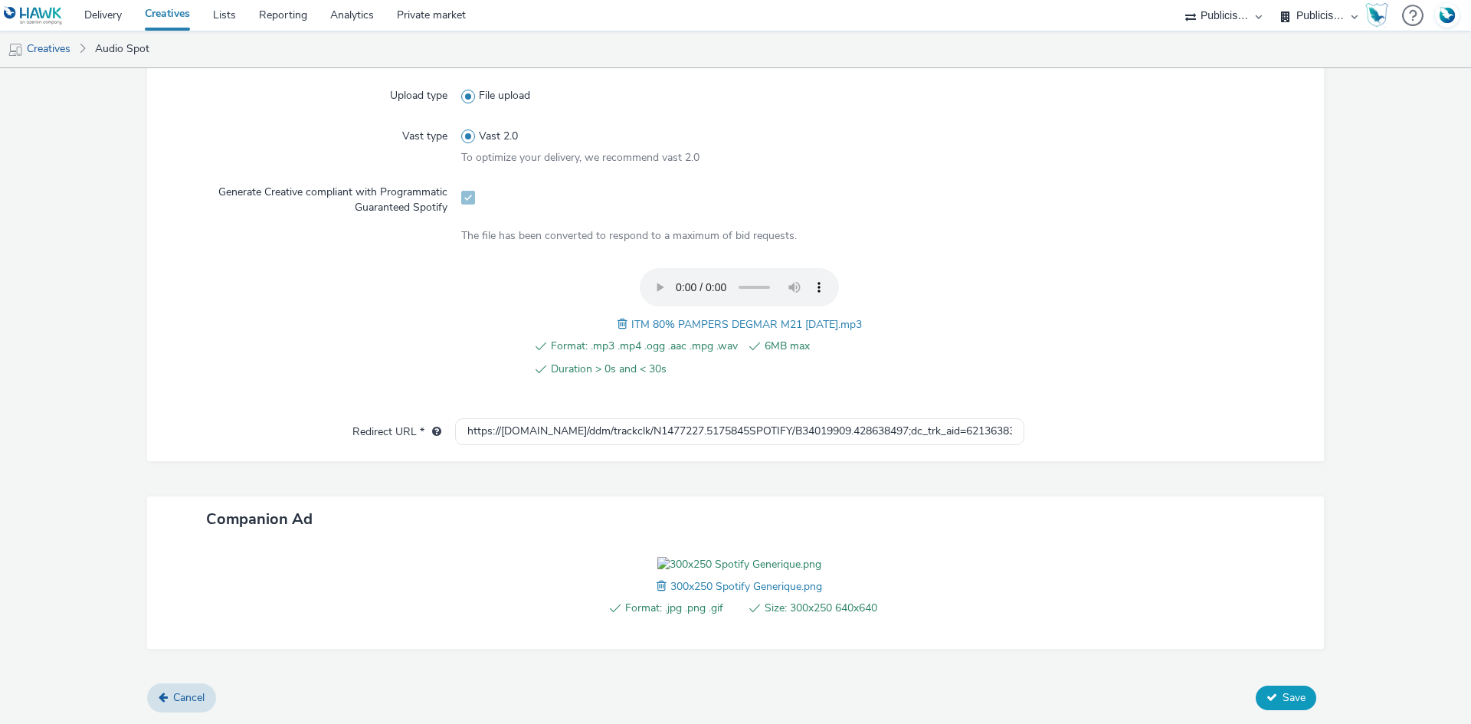
type input "ITM 80% PAMPERS DEGMAR M21 12.09.25_Spotify"
click at [1282, 704] on span "Save" at bounding box center [1293, 697] width 23 height 15
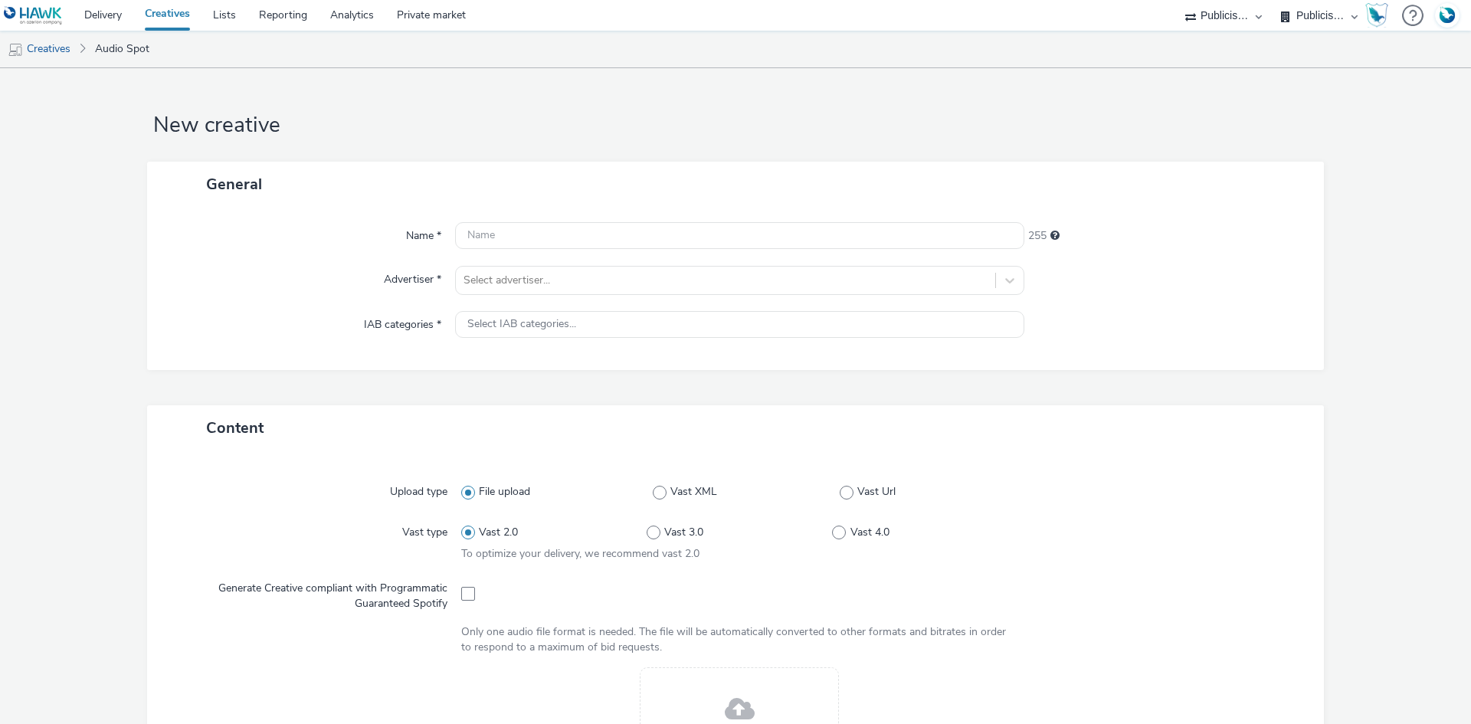
select select "d07aba32-d775-4fed-a722-f10c6504dd64"
select select "f97d6638-e0a1-4f7a-bf46-55015878e29e"
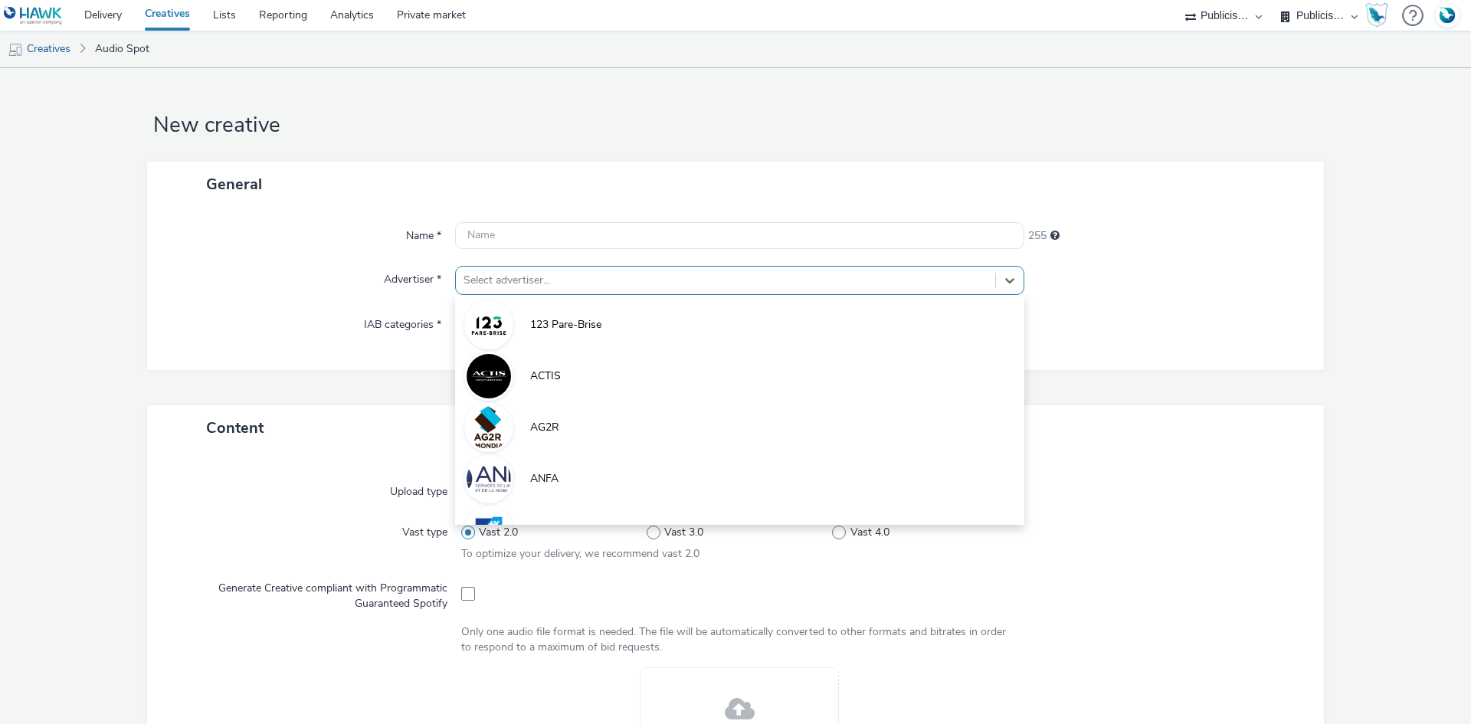
click at [532, 279] on div at bounding box center [725, 280] width 524 height 18
paste input "inter"
type input "inter"
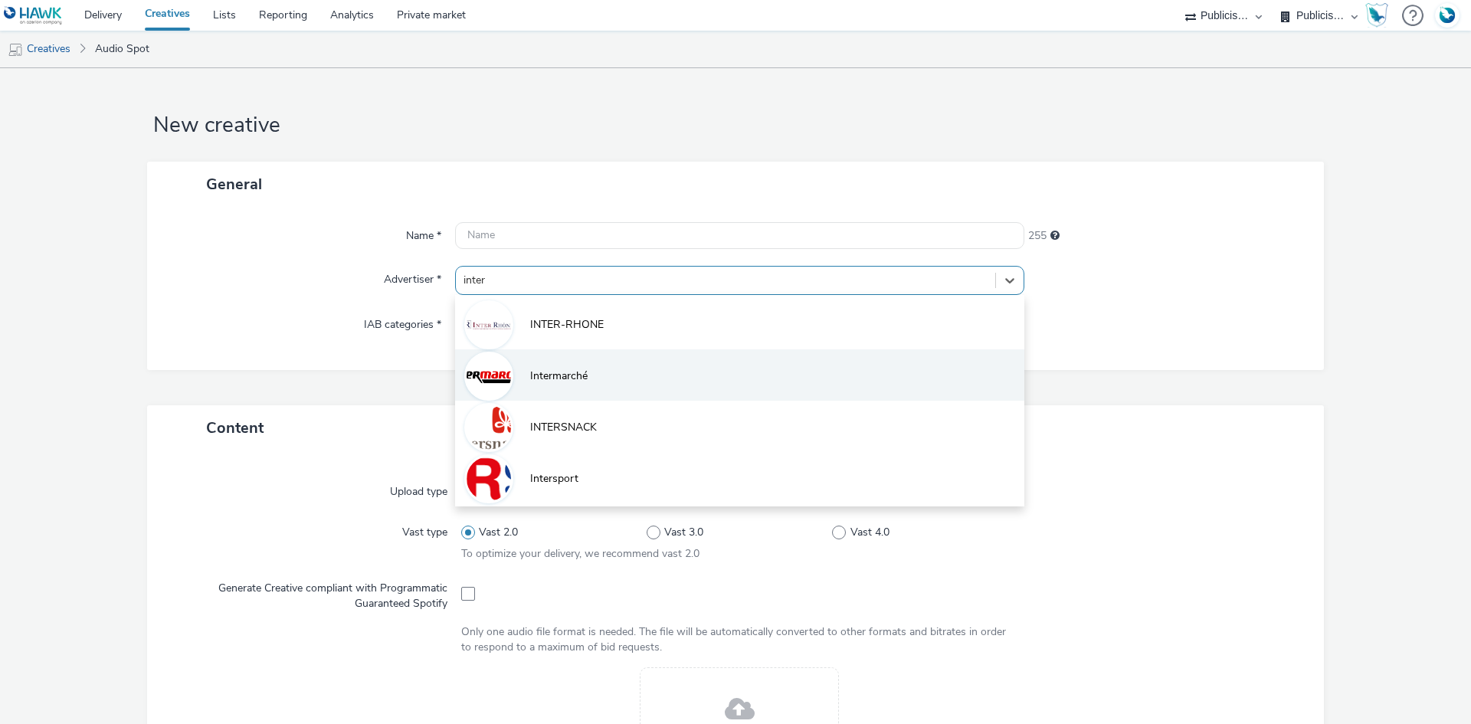
click at [530, 382] on span "Intermarché" at bounding box center [558, 375] width 57 height 15
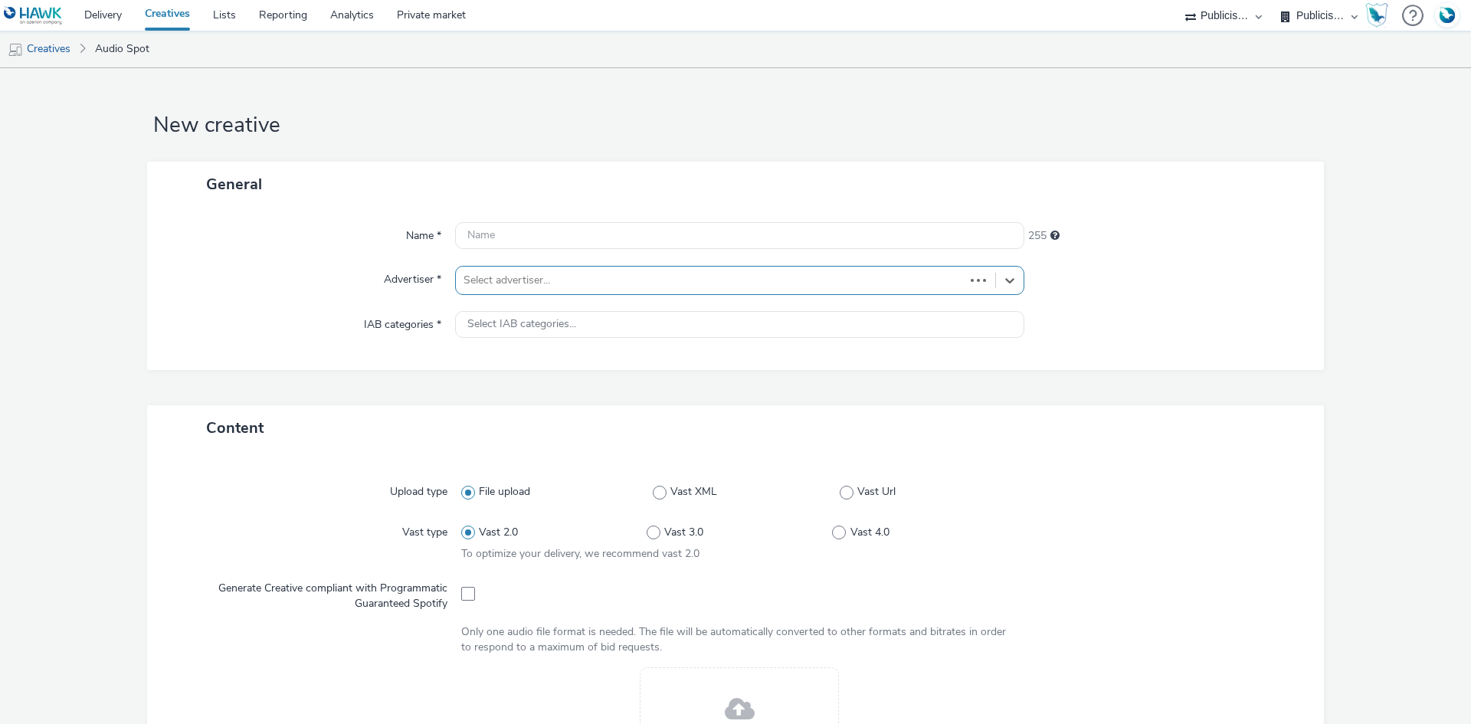
type input "http://intermarche.com"
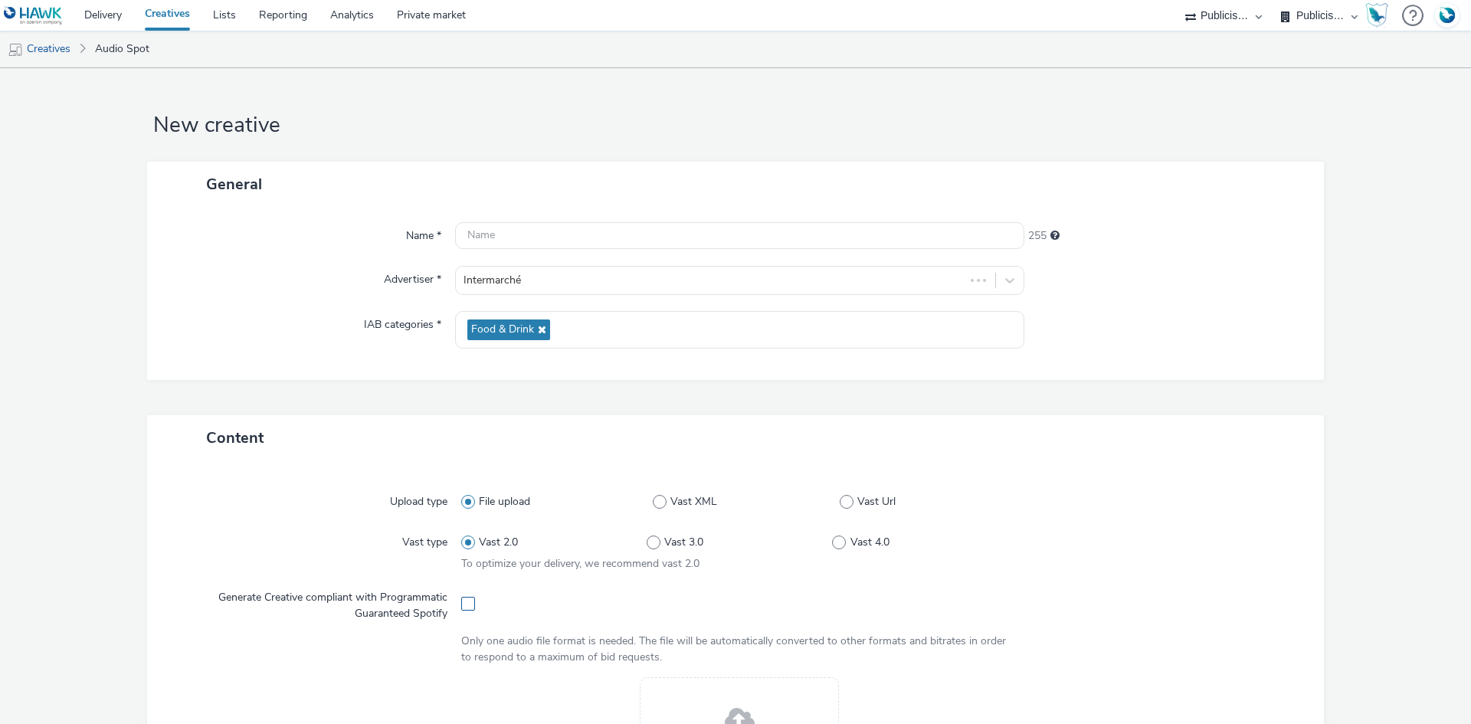
click at [463, 605] on span at bounding box center [468, 604] width 14 height 14
checkbox input "true"
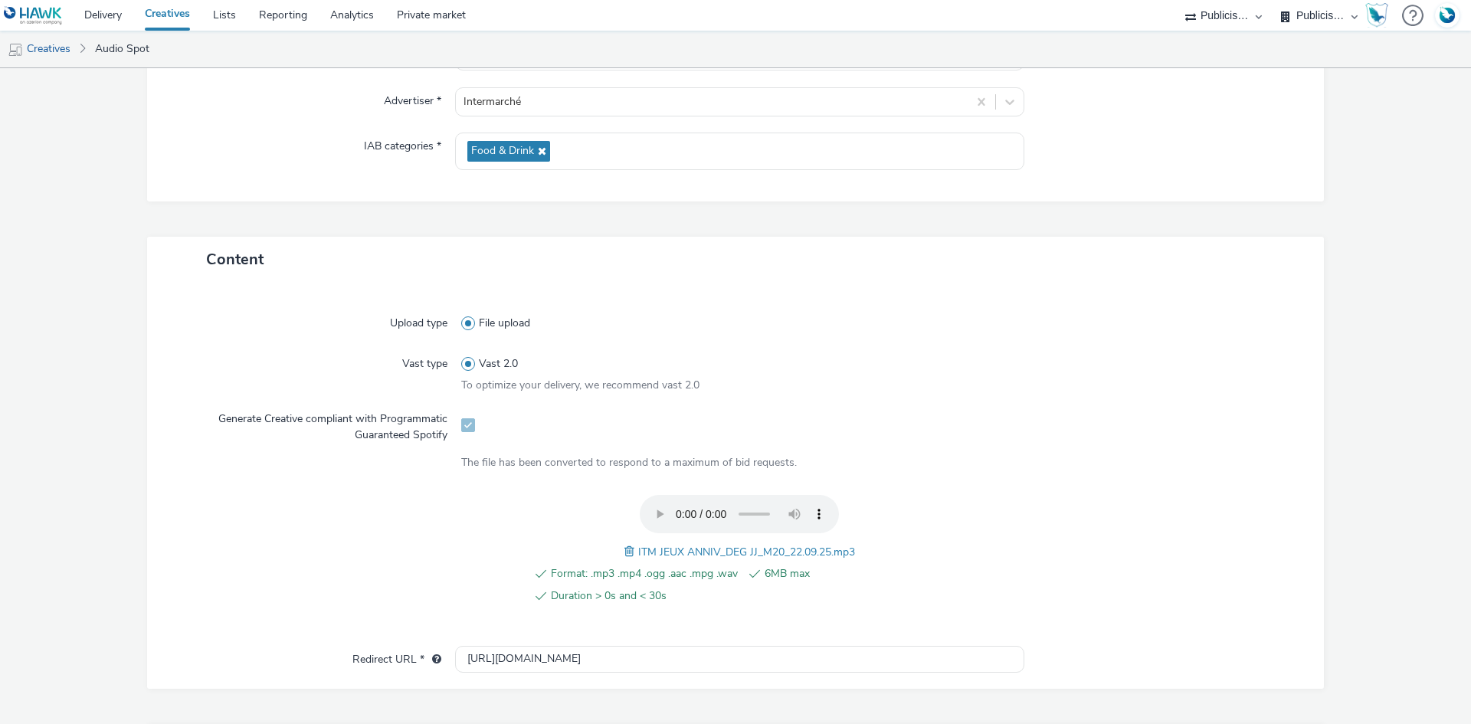
scroll to position [469, 0]
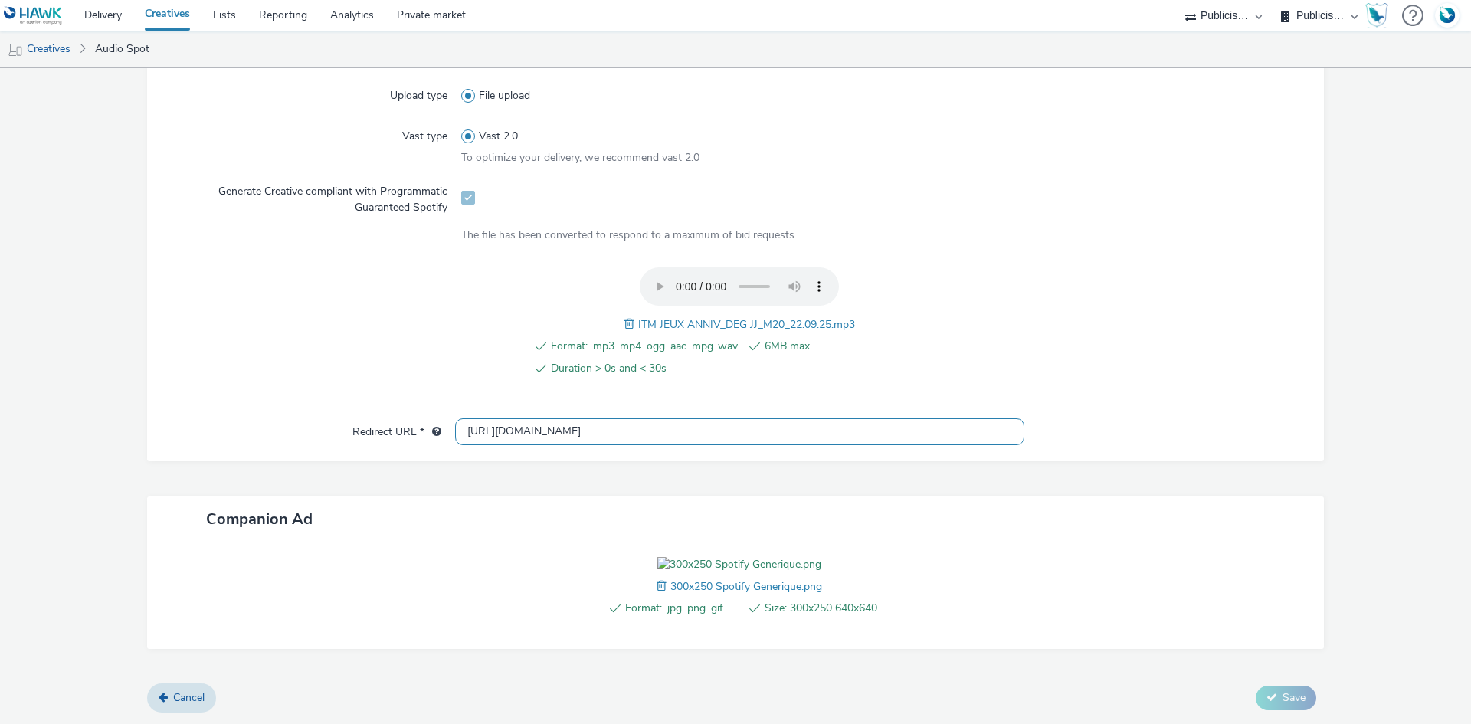
click at [538, 418] on input "http://intermarche.com" at bounding box center [739, 431] width 569 height 27
paste input "s://ad.doubleclick.net/ddm/trackclk/N1477227.5175845SPOTIFY/B34019909.428638497…"
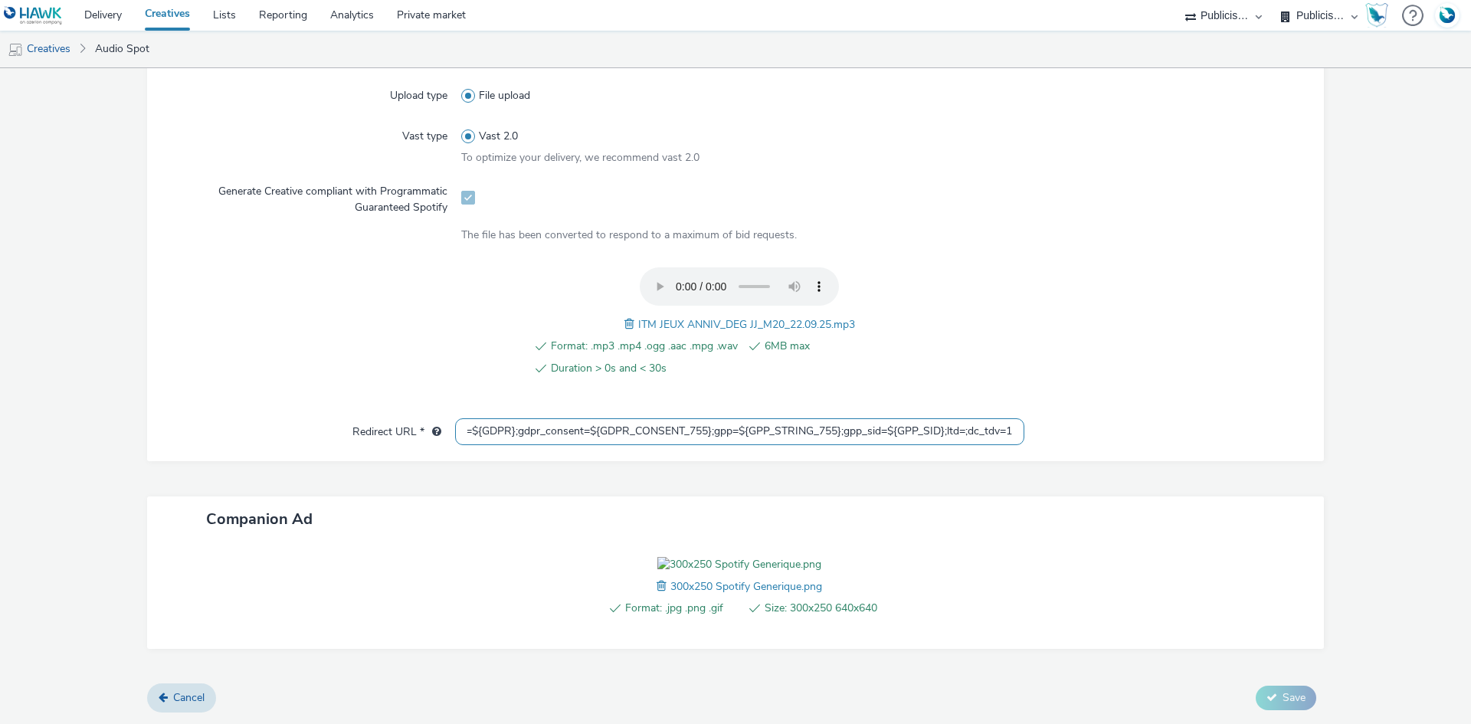
type input "https://ad.doubleclick.net/ddm/trackclk/N1477227.5175845SPOTIFY/B34019909.42863…"
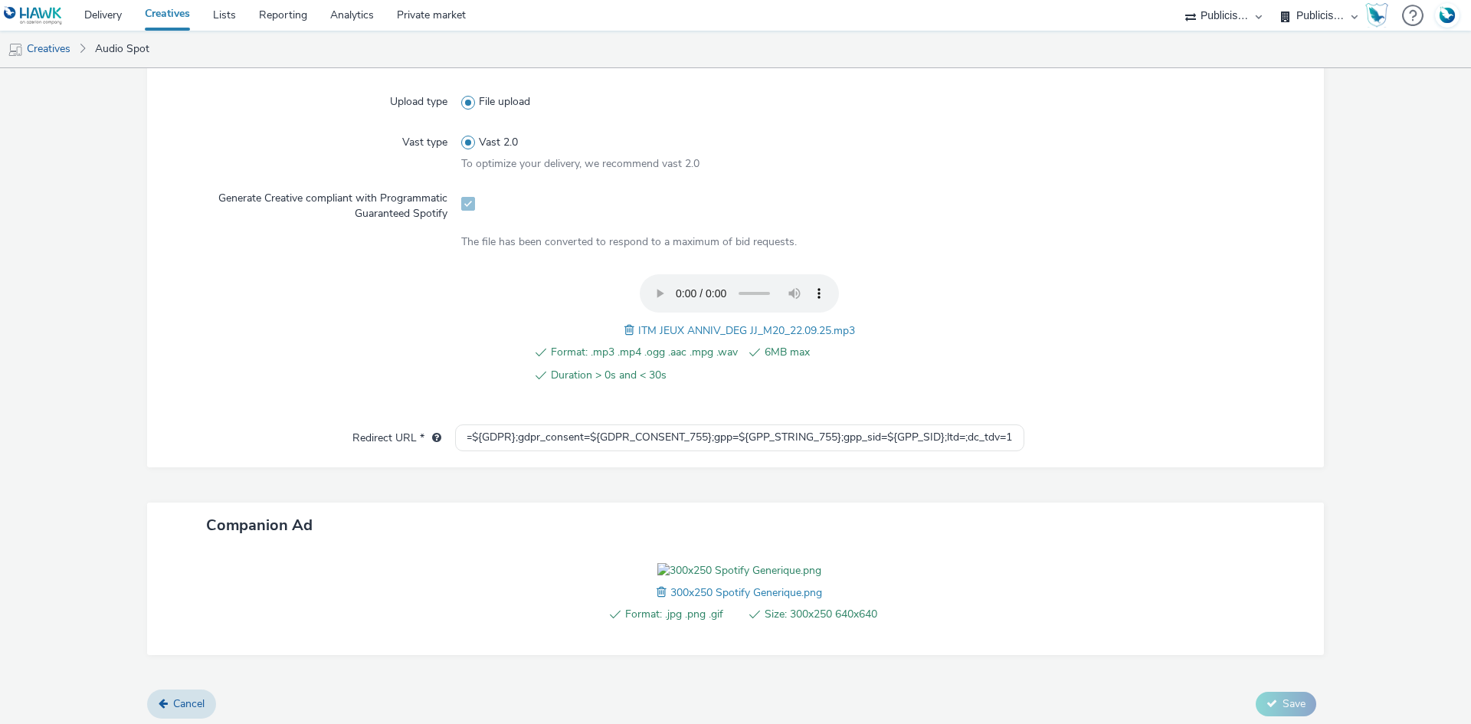
click at [687, 257] on form "New creative Error undefined : undefined must be a valid URL General Name * 255…" at bounding box center [735, 164] width 1471 height 1131
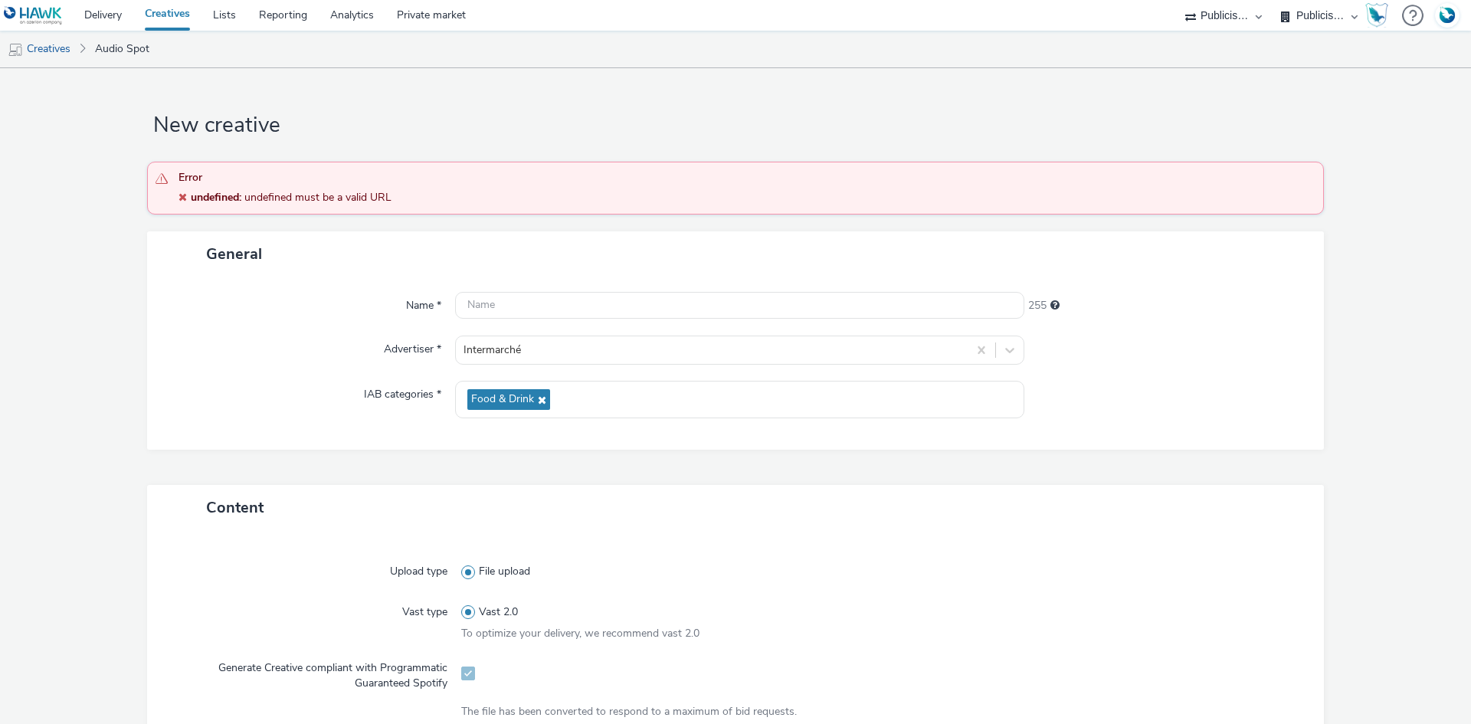
click at [687, 257] on div "General" at bounding box center [735, 253] width 1176 height 45
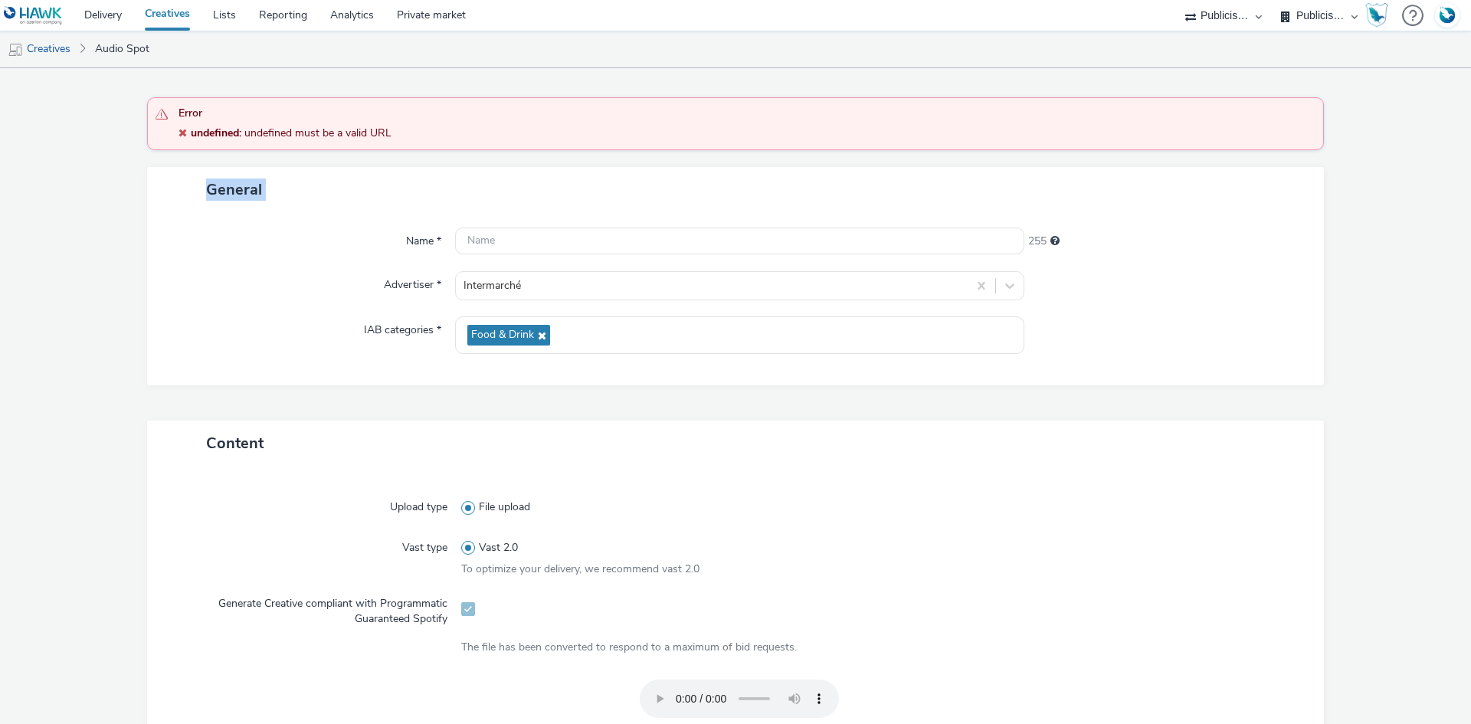
scroll to position [460, 0]
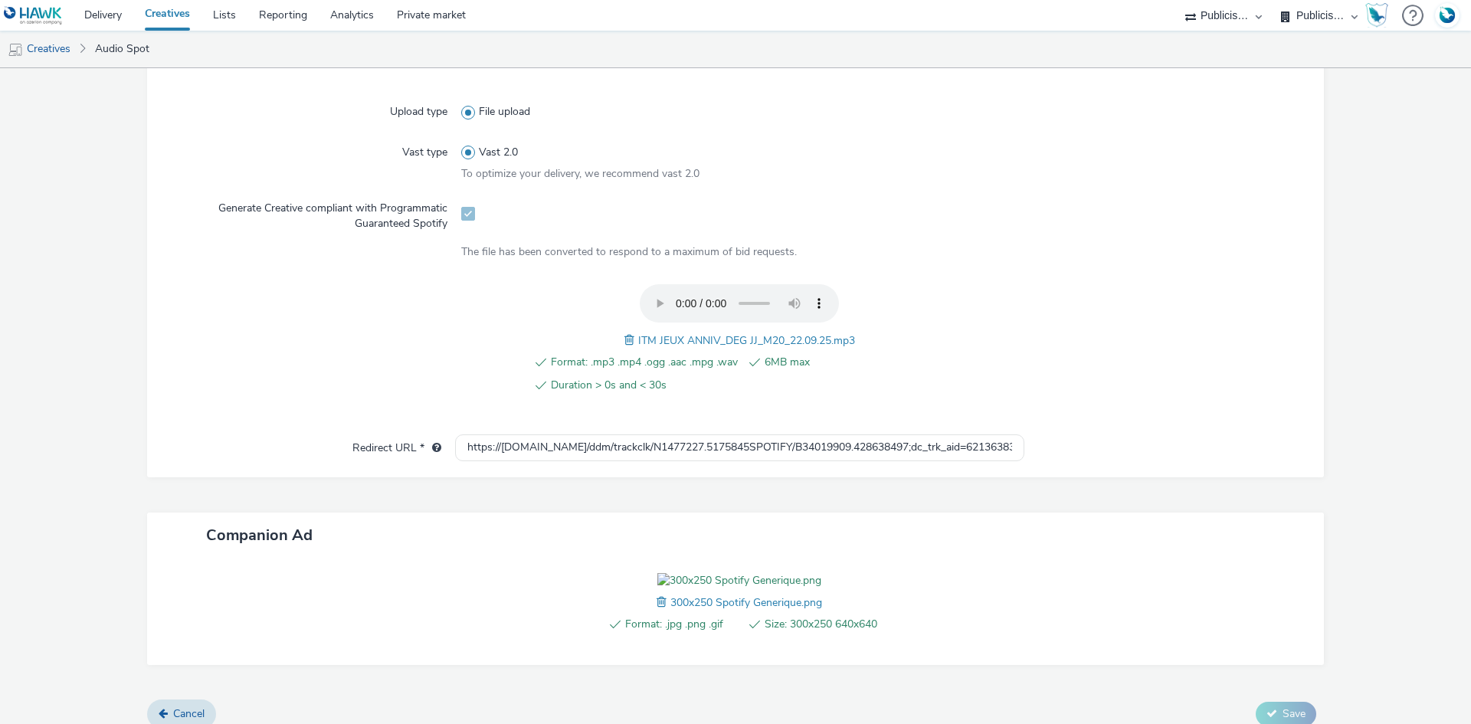
click at [672, 339] on span "ITM JEUX ANNIV_DEG JJ_M20_22.09.25.mp3" at bounding box center [746, 340] width 217 height 15
copy span "ITM JEUX ANNIV_DEG JJ_M20_22.09.25.mp3"
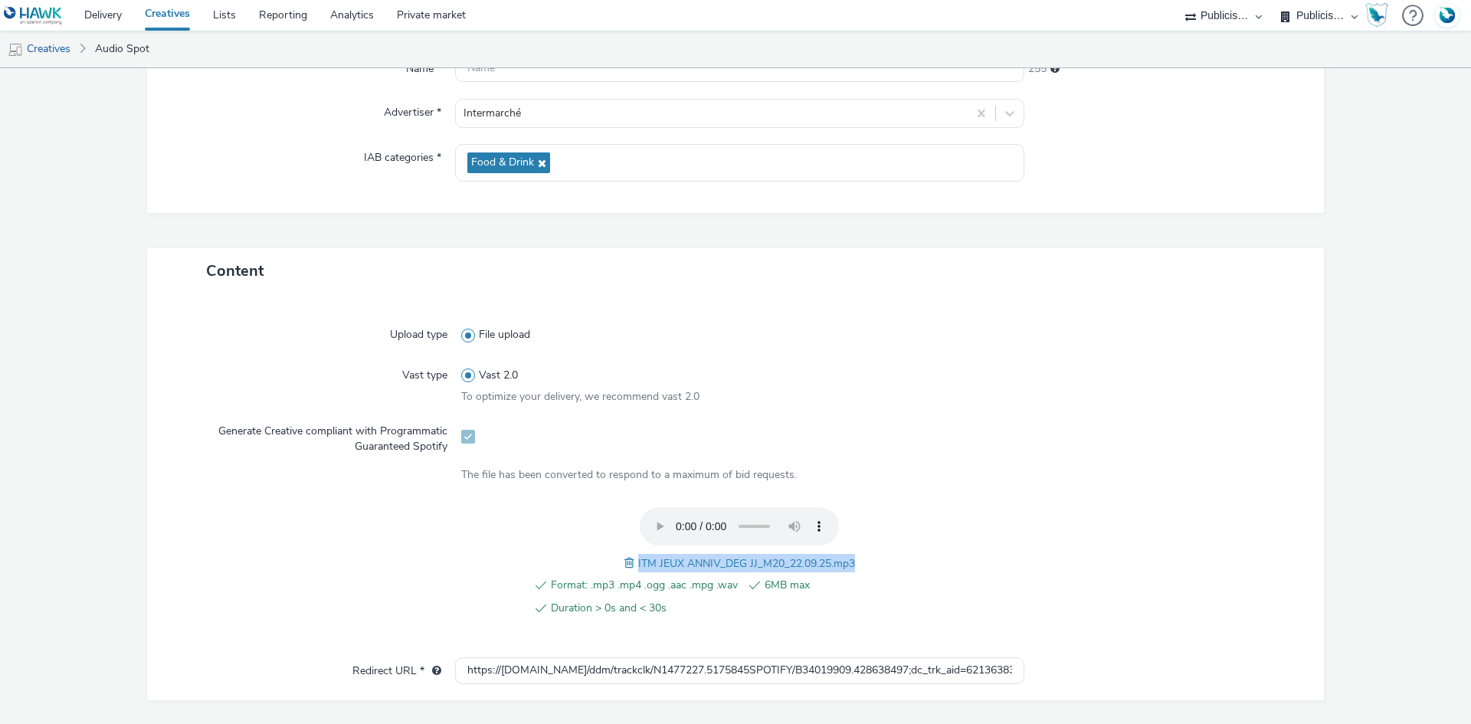
scroll to position [0, 0]
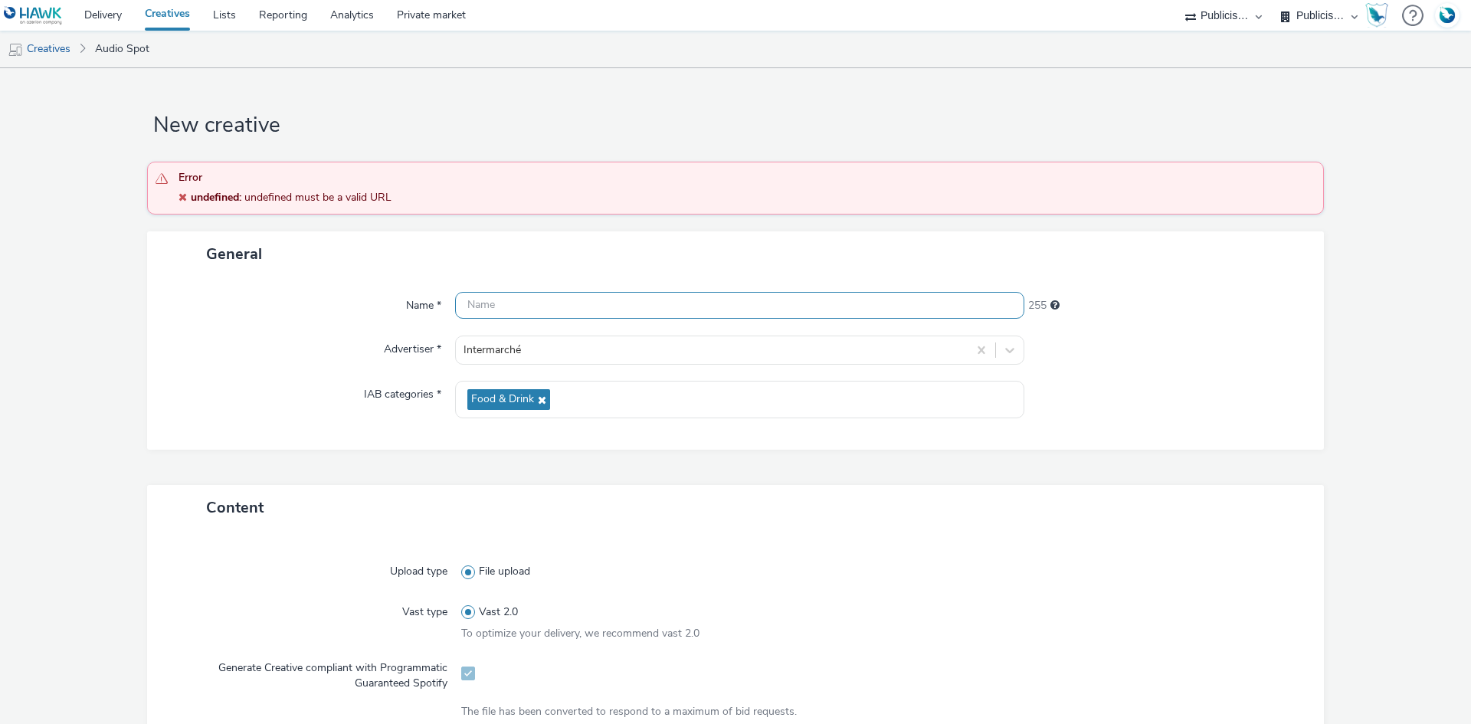
click at [537, 297] on input "text" at bounding box center [739, 305] width 569 height 27
paste input "ITM JEUX ANNIV_DEG JJ_M20_22.09.25.mp3"
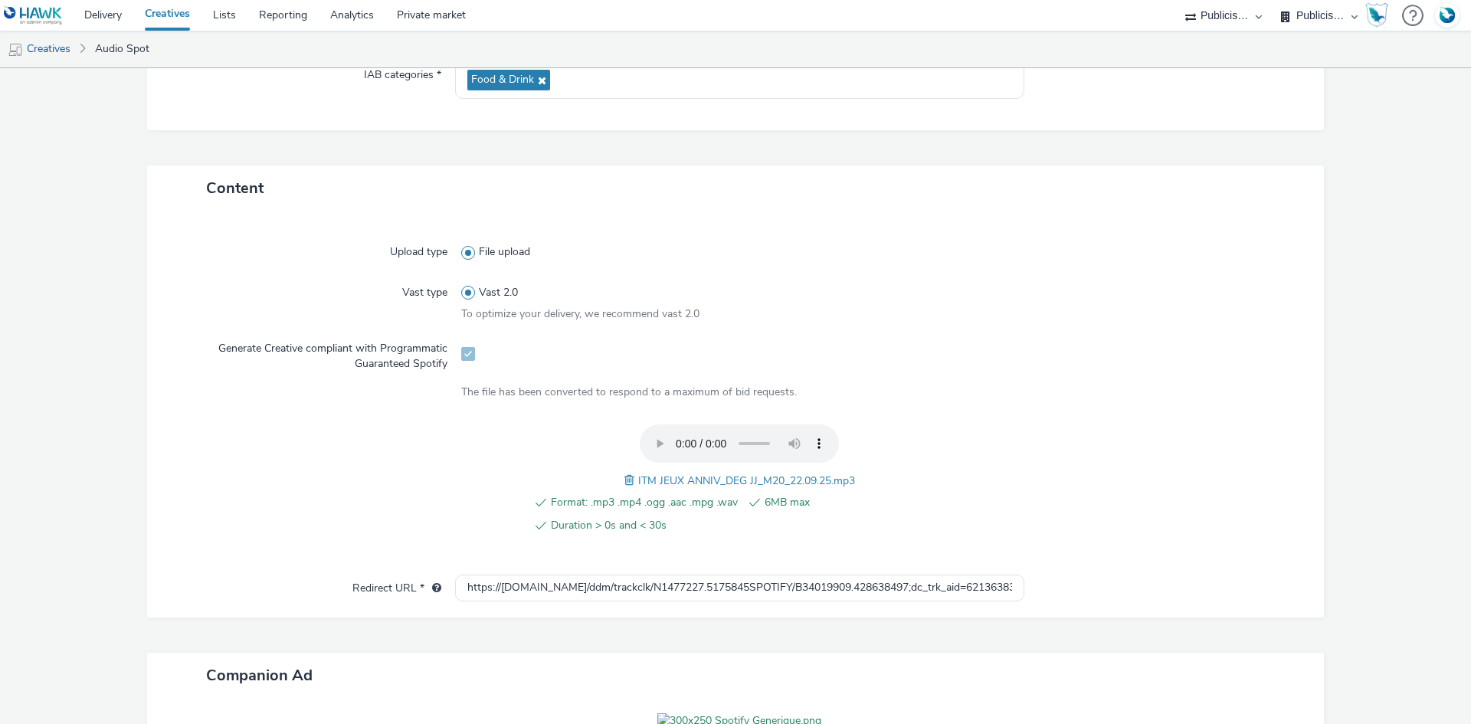
scroll to position [564, 0]
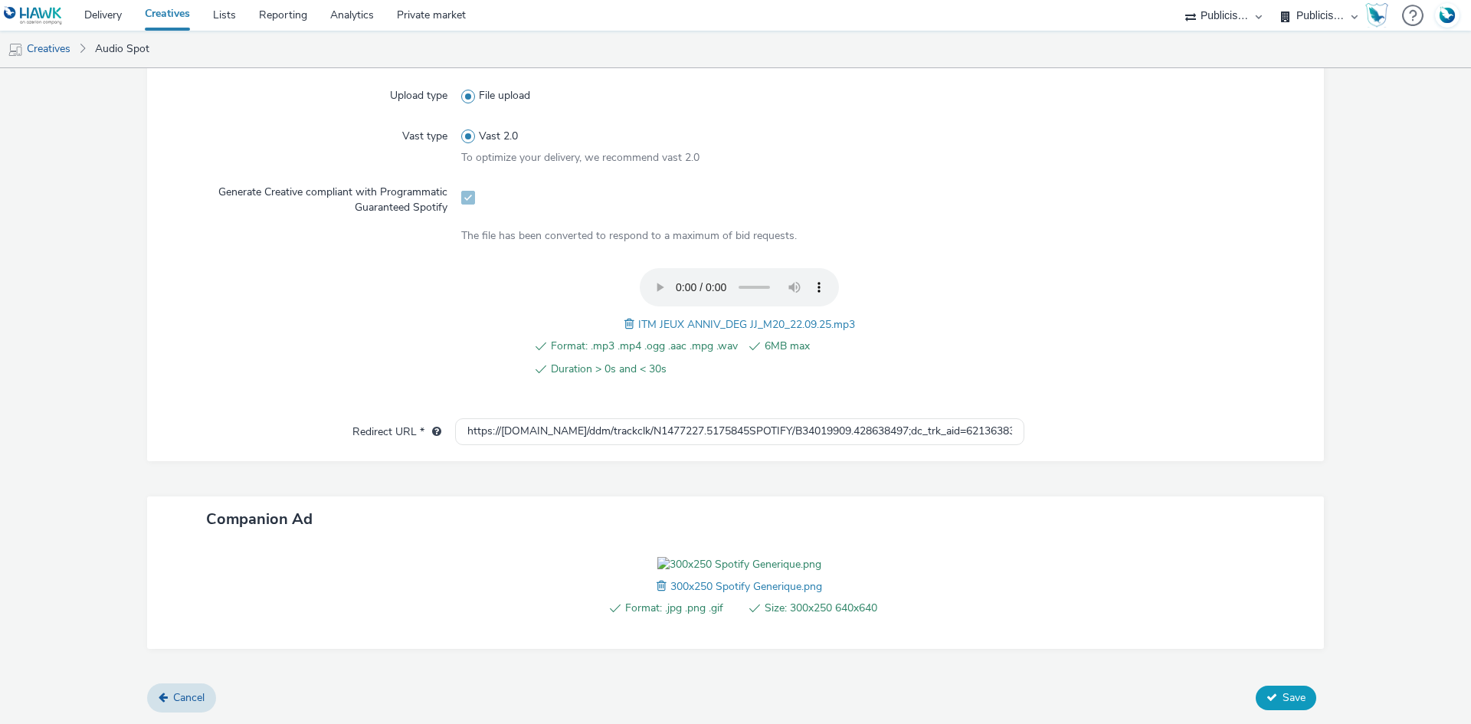
type input "ITM JEUX ANNIV_DEG JJ_M20_22.09.25_Spotify"
click at [1282, 692] on span "Save" at bounding box center [1293, 697] width 23 height 15
